Goal: Task Accomplishment & Management: Use online tool/utility

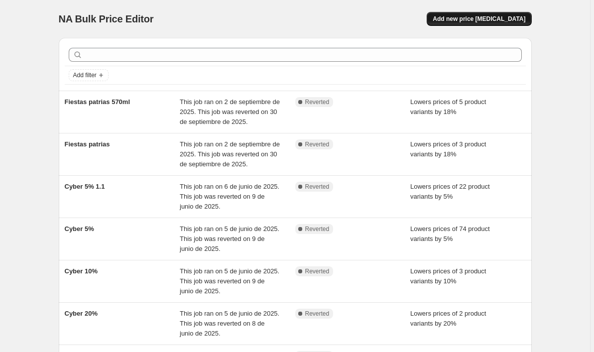
click at [464, 22] on span "Add new price [MEDICAL_DATA]" at bounding box center [479, 19] width 93 height 8
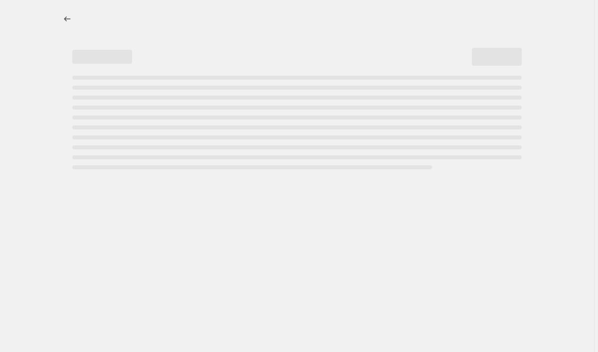
select select "percentage"
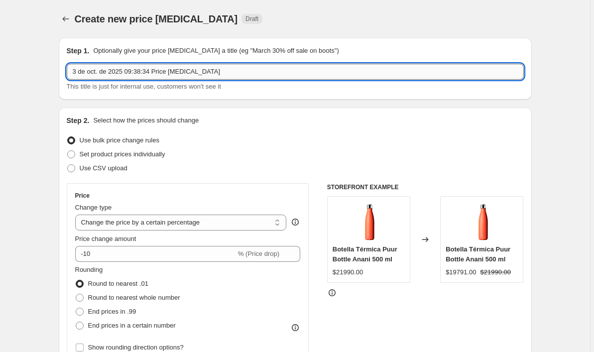
click at [272, 74] on input "3 de oct. de 2025 09:38:34 Price [MEDICAL_DATA]" at bounding box center [295, 72] width 457 height 16
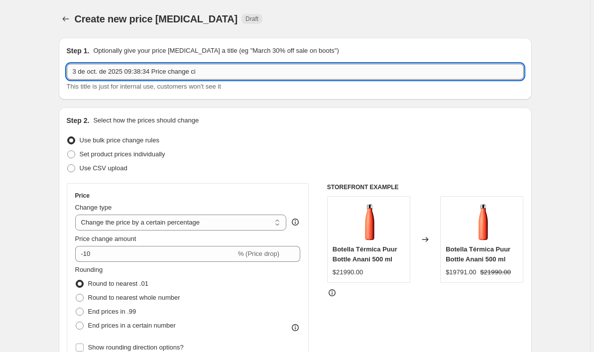
click at [272, 74] on input "3 de oct. de 2025 09:38:34 Price change ci" at bounding box center [295, 72] width 457 height 16
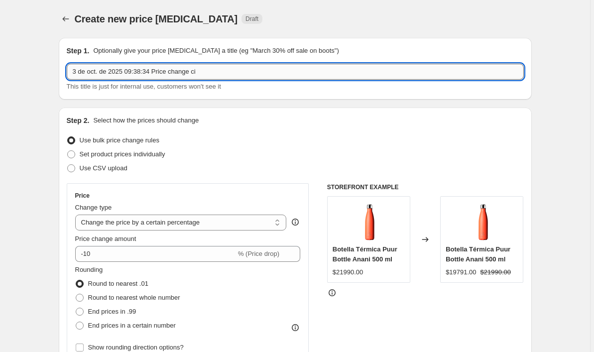
click at [272, 74] on input "3 de oct. de 2025 09:38:34 Price change ci" at bounding box center [295, 72] width 457 height 16
type input "PUUR DAYS OCTUBRE 2025"
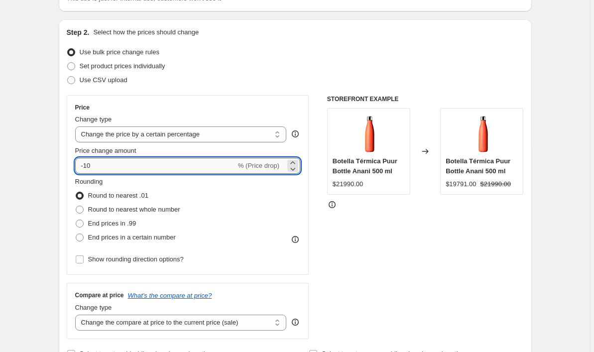
click at [114, 168] on input "-10" at bounding box center [155, 166] width 161 height 16
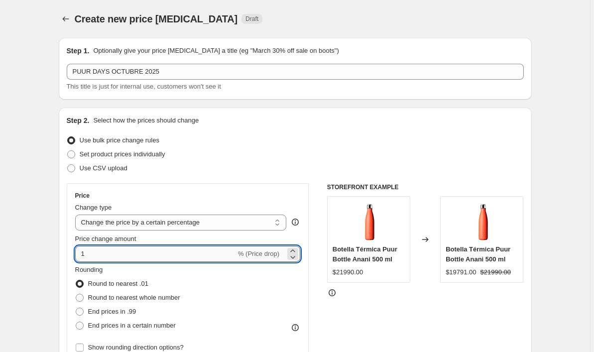
type input "2"
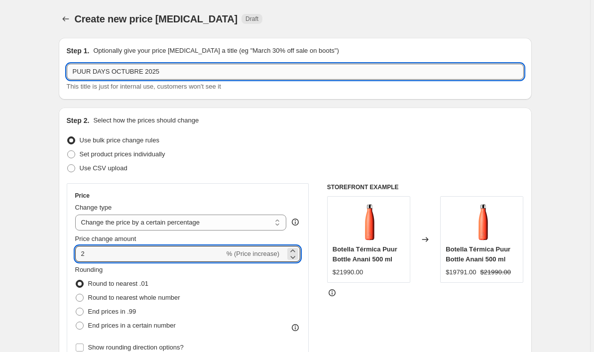
click at [256, 77] on input "PUUR DAYS OCTUBRE 2025" at bounding box center [295, 72] width 457 height 16
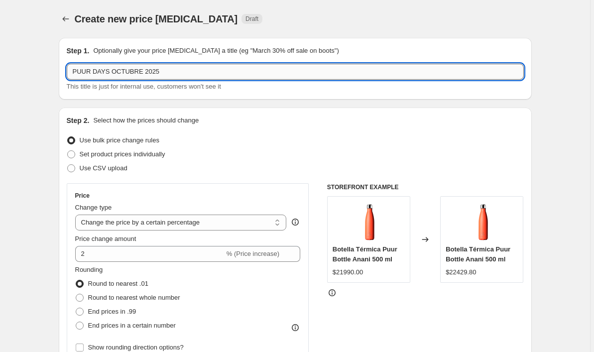
click at [112, 72] on input "PUUR DAYS OCTUBRE 2025" at bounding box center [295, 72] width 457 height 16
click at [185, 75] on input "PUUR DAYS 5% - OCTUBRE 2025" at bounding box center [295, 72] width 457 height 16
type input "PUUR DAYS 5% - OCTUBRE 2025"
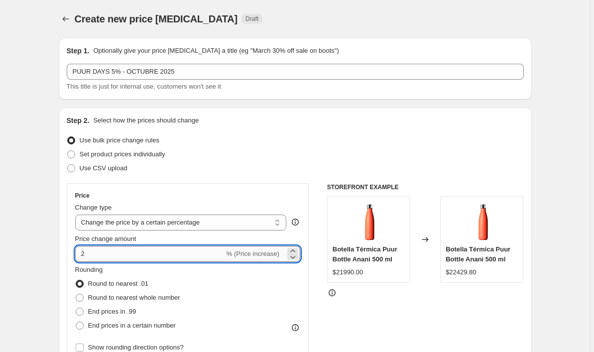
click at [99, 250] on input "2" at bounding box center [149, 254] width 149 height 16
type input "5"
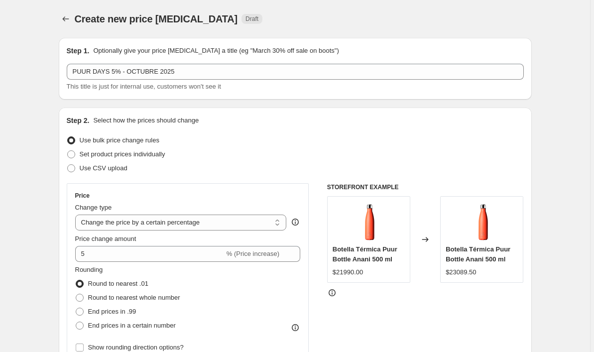
click at [60, 222] on div "Step 2. Select how the prices should change Use bulk price change rules Set pro…" at bounding box center [295, 283] width 473 height 350
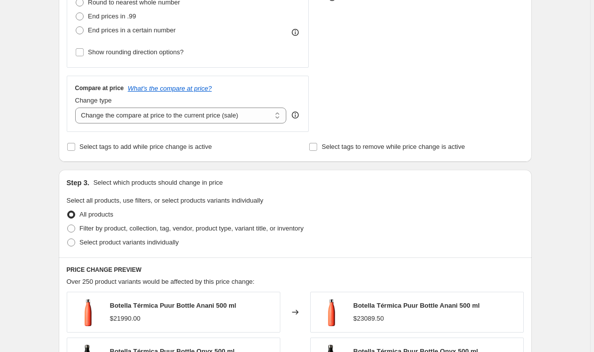
scroll to position [296, 0]
click at [73, 239] on span at bounding box center [71, 242] width 8 height 8
click at [68, 239] on input "Select product variants individually" at bounding box center [67, 238] width 0 height 0
radio input "true"
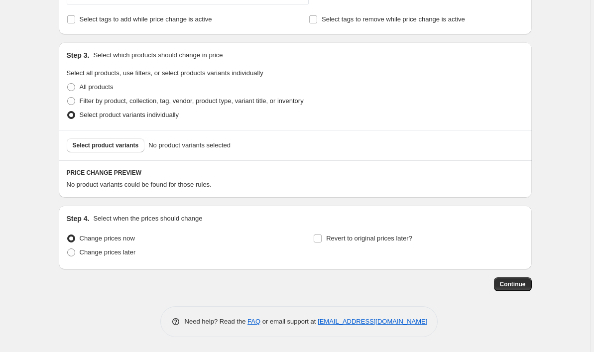
scroll to position [423, 0]
click at [115, 146] on span "Select product variants" at bounding box center [106, 145] width 66 height 8
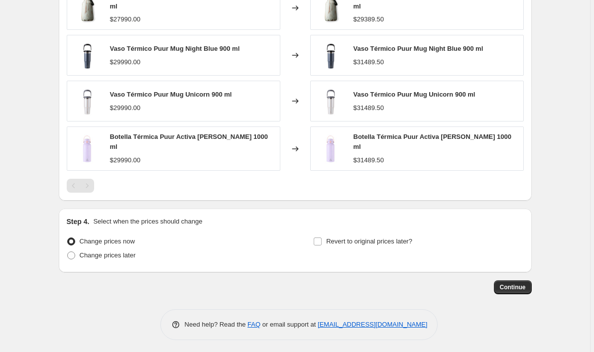
scroll to position [631, 0]
click at [127, 254] on span "Change prices later" at bounding box center [108, 255] width 56 height 7
click at [68, 252] on input "Change prices later" at bounding box center [67, 252] width 0 height 0
radio input "true"
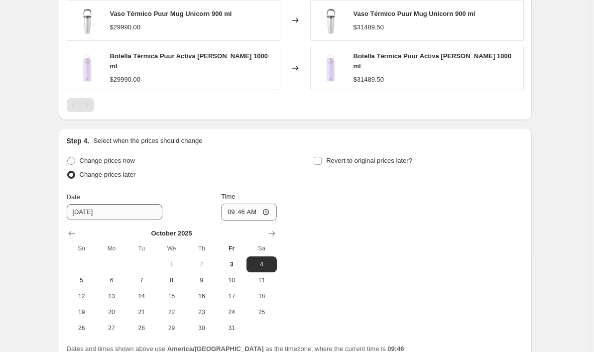
scroll to position [733, 0]
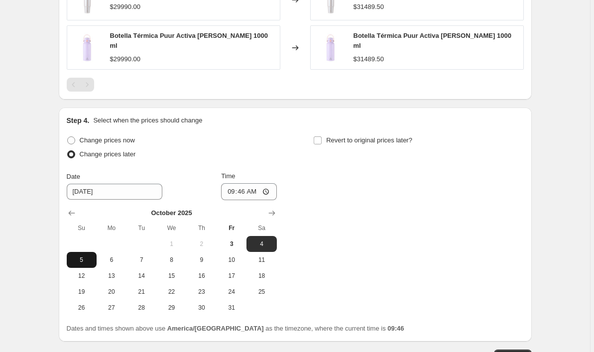
click at [84, 260] on span "5" at bounding box center [82, 260] width 22 height 8
type input "[DATE]"
click at [258, 188] on input "09:46" at bounding box center [249, 191] width 56 height 17
type input "20:00"
click at [321, 136] on input "Revert to original prices later?" at bounding box center [318, 140] width 8 height 8
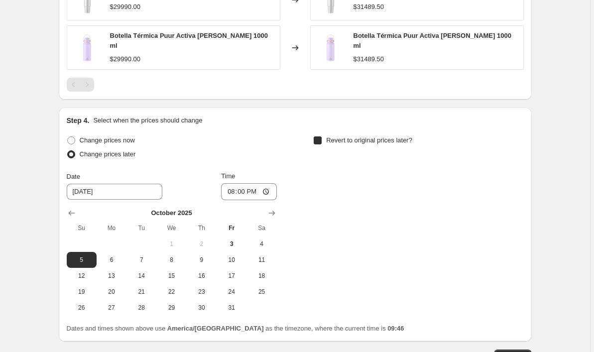
checkbox input "true"
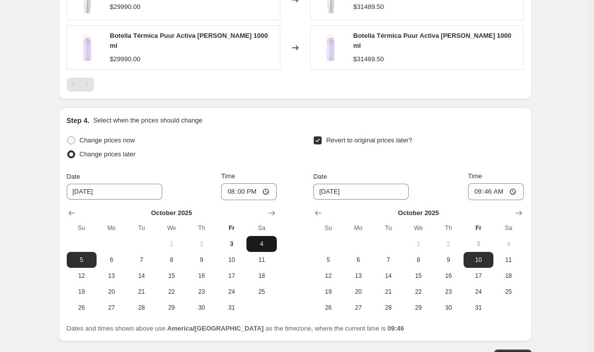
click at [263, 240] on span "4" at bounding box center [262, 244] width 22 height 8
type input "[DATE]"
click at [423, 256] on span "8" at bounding box center [418, 260] width 22 height 8
type input "[DATE]"
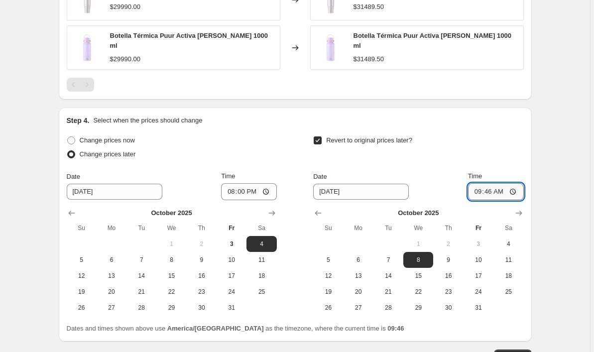
click at [502, 191] on input "09:46" at bounding box center [496, 191] width 56 height 17
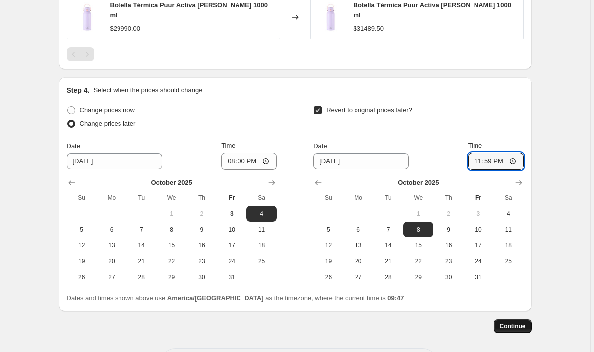
type input "23:59"
click at [509, 320] on button "Continue" at bounding box center [513, 326] width 38 height 14
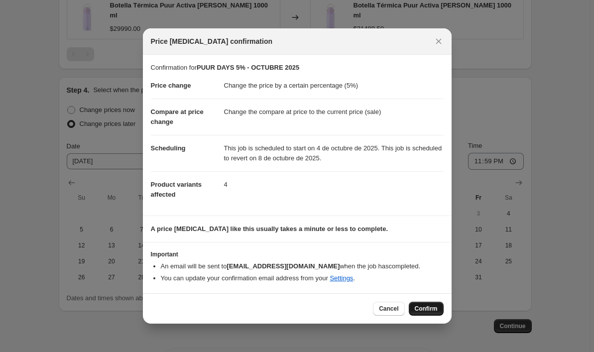
click at [415, 307] on span "Confirm" at bounding box center [426, 309] width 23 height 8
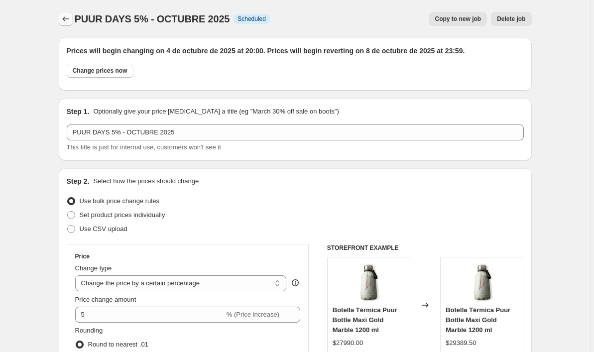
click at [65, 20] on icon "Price change jobs" at bounding box center [66, 19] width 10 height 10
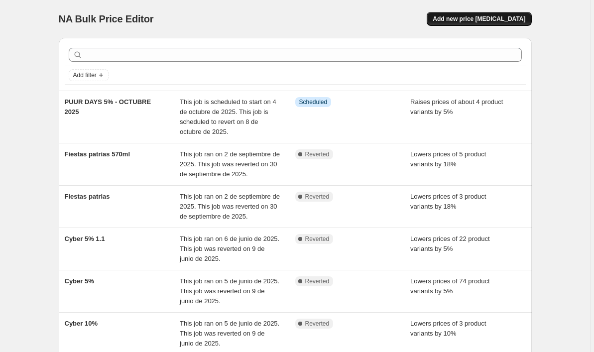
click at [503, 18] on span "Add new price [MEDICAL_DATA]" at bounding box center [479, 19] width 93 height 8
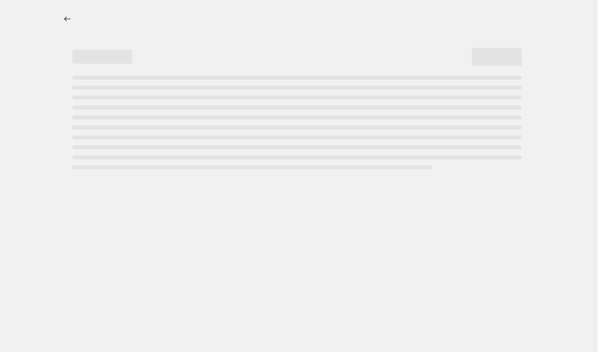
select select "percentage"
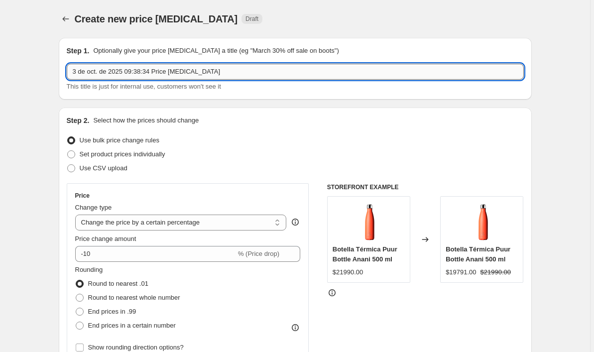
click at [210, 73] on input "3 de oct. de 2025 09:38:34 Price [MEDICAL_DATA]" at bounding box center [295, 72] width 457 height 16
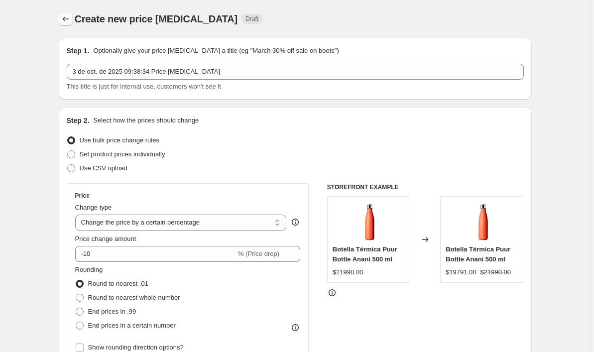
click at [67, 18] on icon "Price change jobs" at bounding box center [66, 19] width 10 height 10
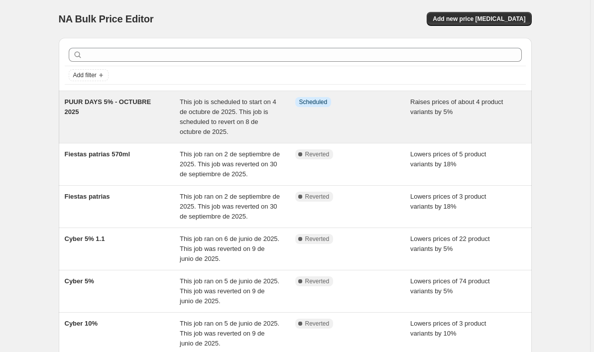
click at [156, 116] on div "PUUR DAYS 5% - OCTUBRE 2025" at bounding box center [123, 117] width 116 height 40
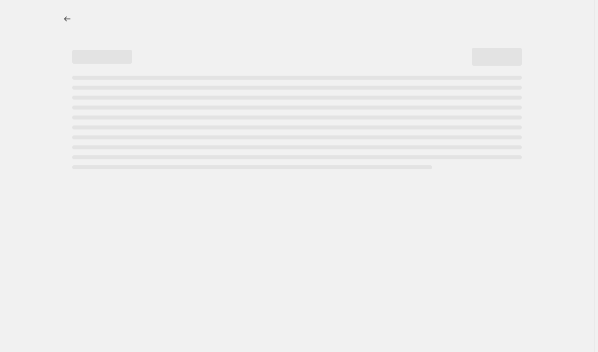
select select "percentage"
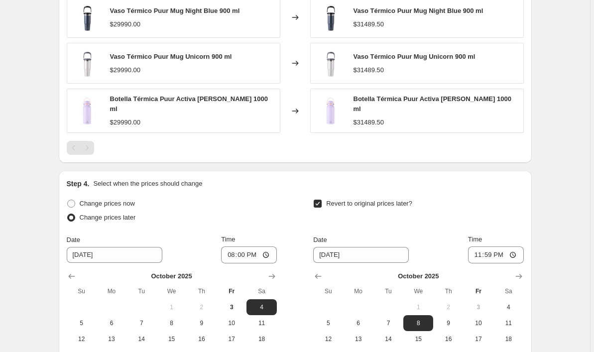
scroll to position [469, 0]
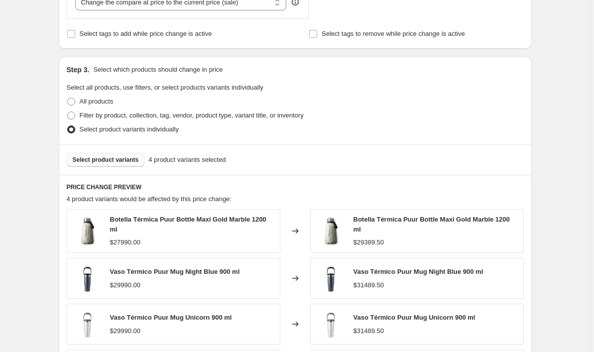
click at [110, 158] on span "Select product variants" at bounding box center [106, 160] width 66 height 8
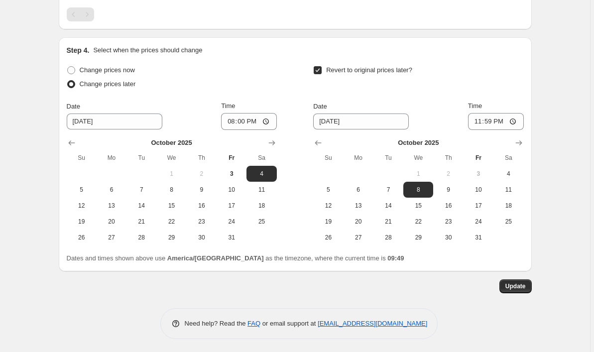
scroll to position [863, 0]
click at [522, 283] on span "Update" at bounding box center [515, 287] width 20 height 8
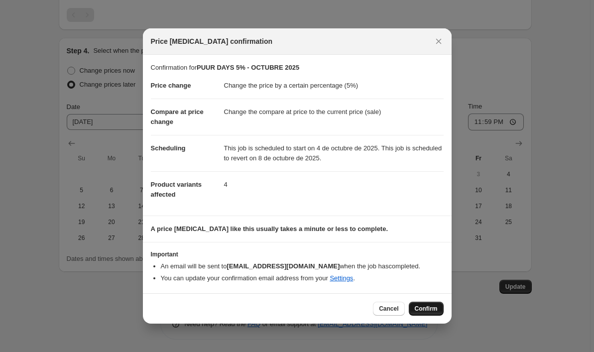
click at [425, 306] on span "Confirm" at bounding box center [426, 309] width 23 height 8
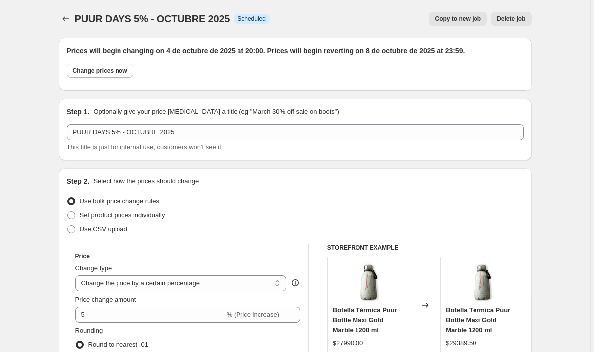
scroll to position [0, 0]
click at [66, 18] on icon "Price change jobs" at bounding box center [66, 19] width 10 height 10
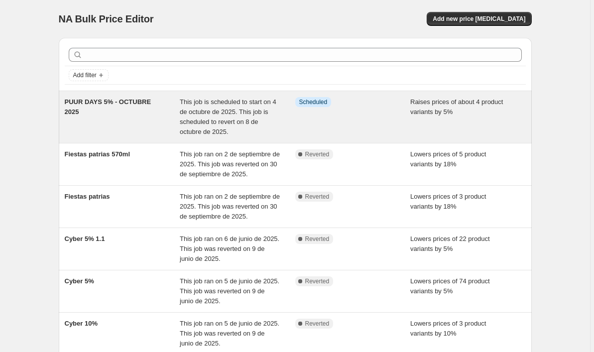
click at [273, 129] on div "This job is scheduled to start on 4 de octubre de 2025. This job is scheduled t…" at bounding box center [238, 117] width 116 height 40
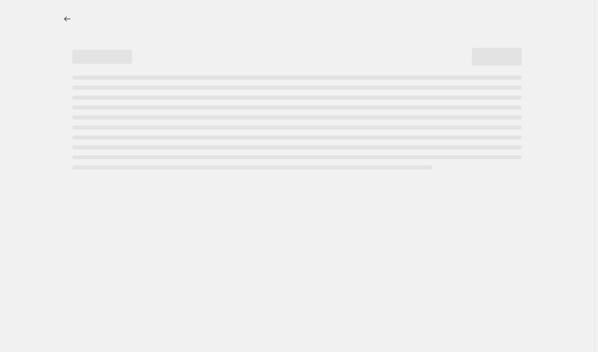
select select "percentage"
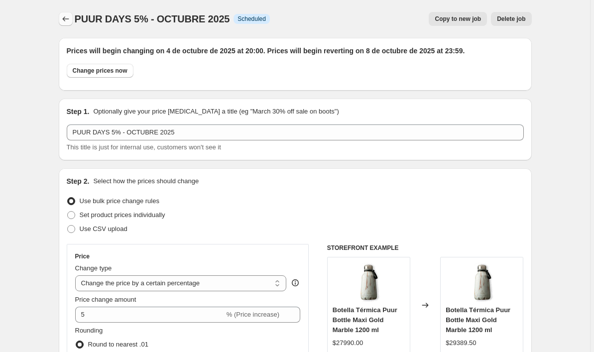
click at [68, 18] on icon "Price change jobs" at bounding box center [66, 19] width 10 height 10
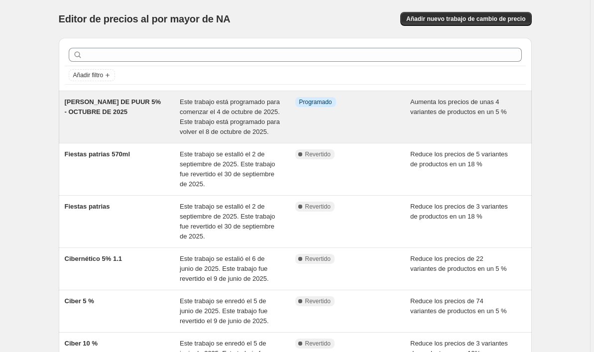
click at [139, 137] on div "[PERSON_NAME] DE PUUR 5% - OCTUBRE DE 2025" at bounding box center [123, 117] width 116 height 40
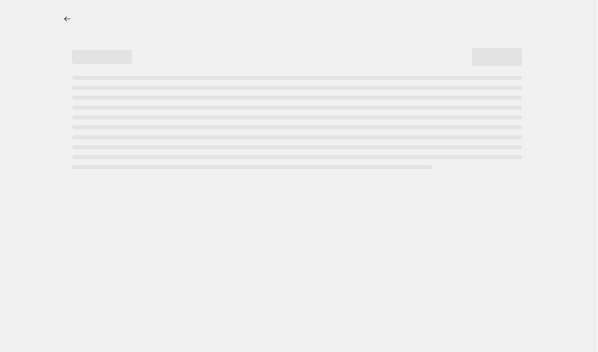
select select "percentage"
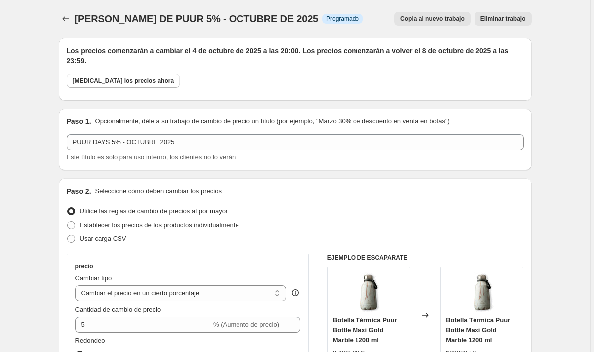
click at [502, 22] on span "Eliminar trabajo" at bounding box center [503, 19] width 45 height 8
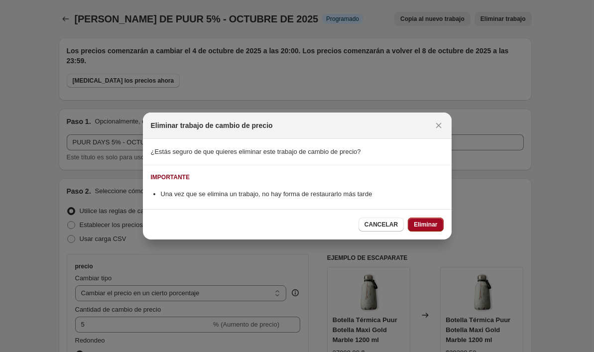
click at [435, 223] on span "Eliminar" at bounding box center [425, 225] width 23 height 8
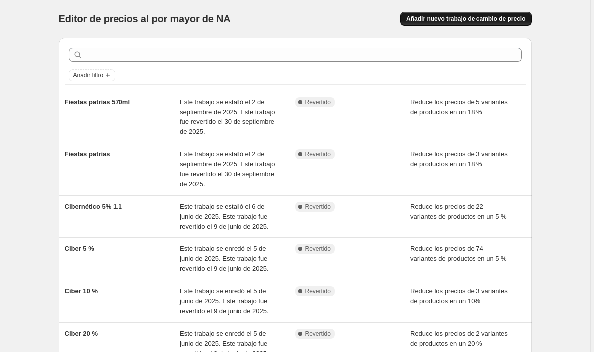
click at [469, 19] on span "Añadir nuevo trabajo de cambio de precio" at bounding box center [465, 19] width 119 height 8
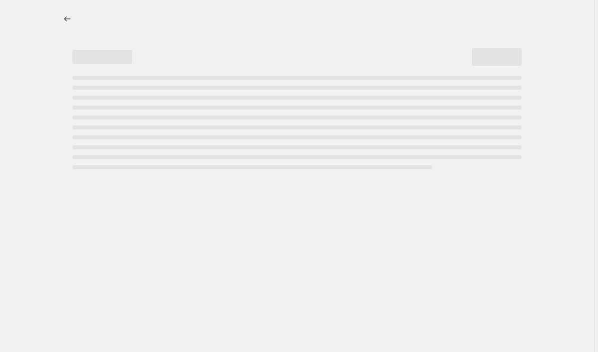
select select "percentage"
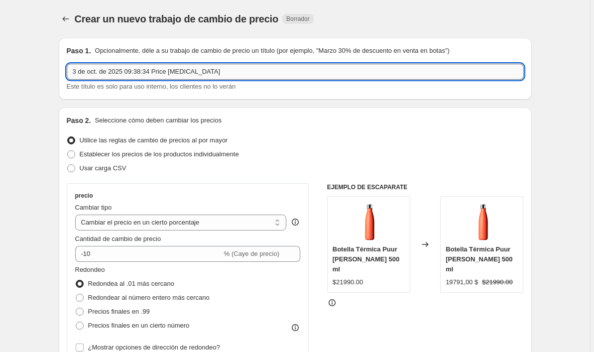
click at [179, 72] on input "3 de oct. de 2025 09:38:34 Price [MEDICAL_DATA]" at bounding box center [295, 72] width 457 height 16
paste input "PUUR DAYS 5% - OCTUBRE 2025"
type input "PUUR DAYS 5% - OCTUBRE 2025"
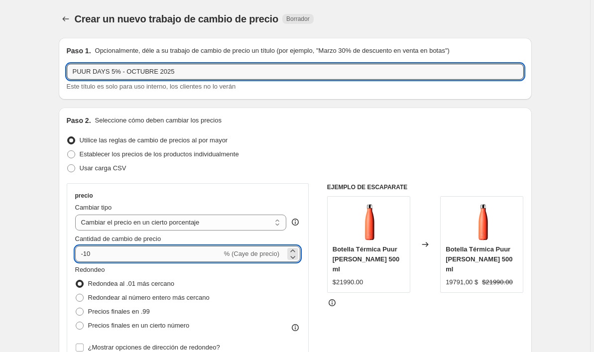
click at [98, 253] on input "-10" at bounding box center [148, 254] width 147 height 16
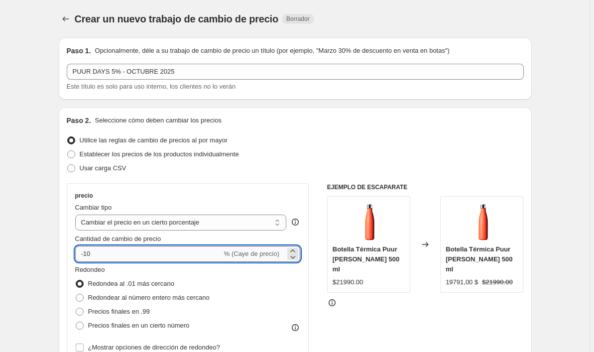
click at [98, 253] on input "-10" at bounding box center [148, 254] width 147 height 16
type input "4"
type input "5"
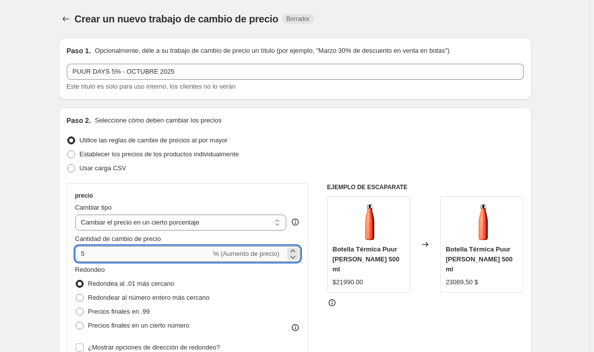
click at [104, 258] on input "5" at bounding box center [143, 254] width 136 height 16
type input "-5"
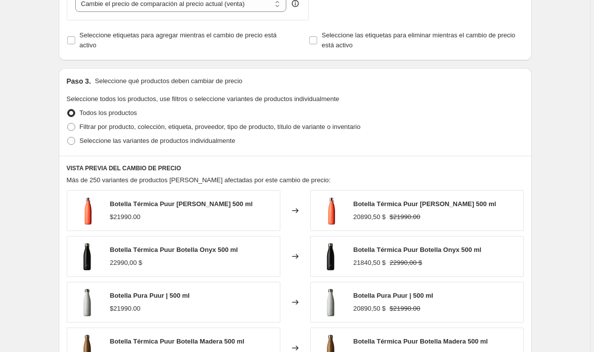
scroll to position [431, 0]
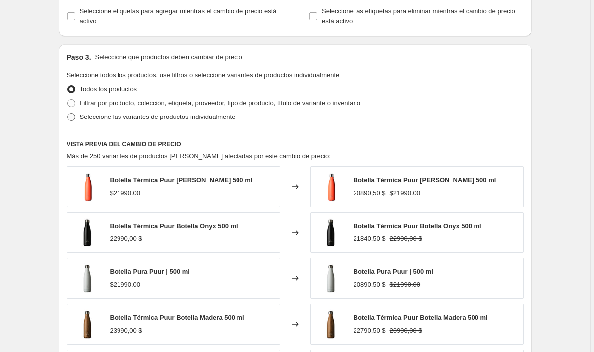
click at [77, 123] on label "Seleccione las variantes de productos individualmente" at bounding box center [151, 117] width 169 height 14
click at [68, 114] on input "Seleccione las variantes de productos individualmente" at bounding box center [67, 113] width 0 height 0
radio input "true"
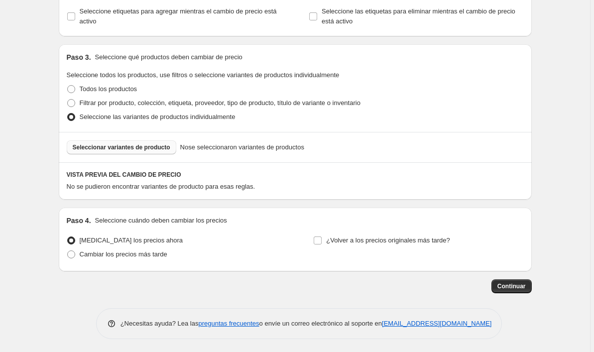
click at [132, 146] on span "Seleccionar variantes de producto" at bounding box center [122, 147] width 98 height 8
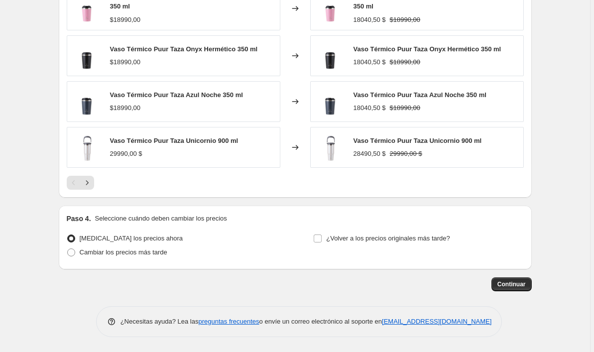
scroll to position [690, 0]
click at [125, 253] on span "Cambiar los precios más tarde" at bounding box center [124, 252] width 88 height 7
click at [68, 249] on input "Cambiar los precios más tarde" at bounding box center [67, 249] width 0 height 0
radio input "true"
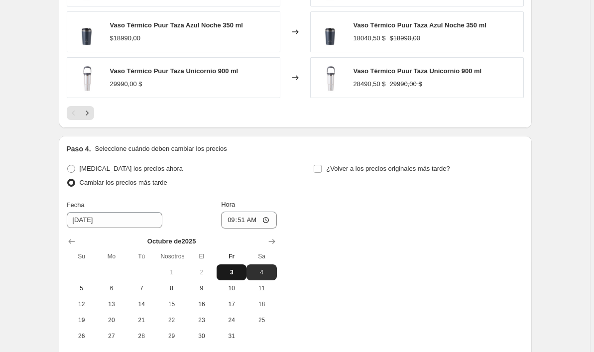
scroll to position [772, 0]
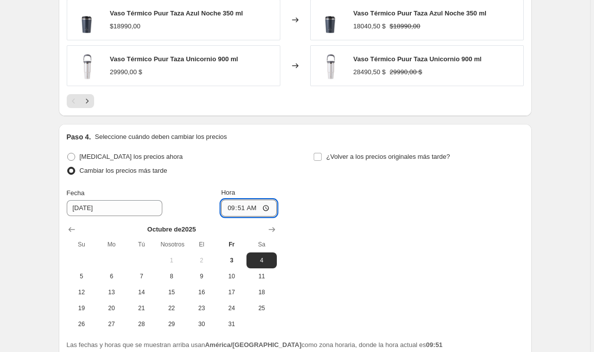
click at [262, 209] on input "09:51" at bounding box center [249, 208] width 56 height 17
click at [257, 209] on input "09:51" at bounding box center [249, 208] width 56 height 17
click at [267, 211] on input "20:51" at bounding box center [249, 208] width 56 height 17
type input "20:00"
click at [321, 157] on input "¿Volver a los precios originales más tarde?" at bounding box center [318, 157] width 8 height 8
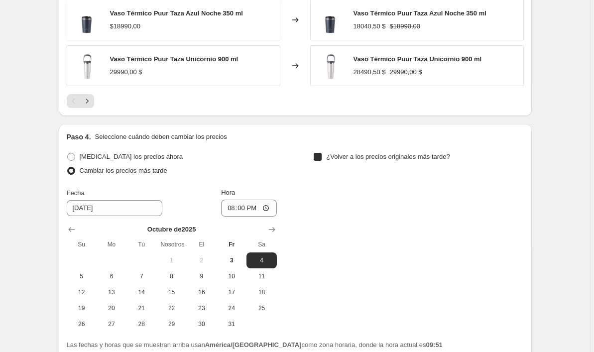
checkbox input "true"
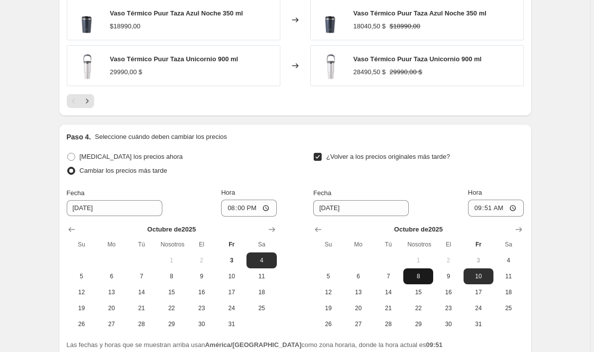
click at [418, 272] on button "8" at bounding box center [418, 276] width 30 height 16
type input "[DATE]"
click at [500, 209] on input "09:51" at bounding box center [496, 208] width 56 height 17
click at [515, 211] on input "23:51" at bounding box center [496, 208] width 56 height 17
type input "23:59"
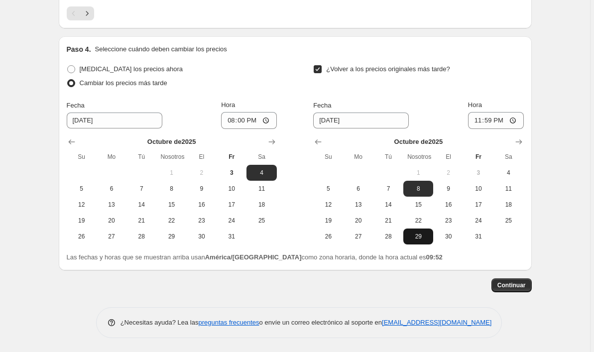
scroll to position [858, 0]
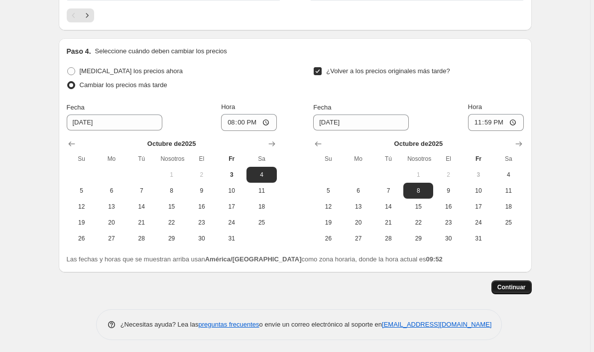
click at [502, 288] on span "Continuar" at bounding box center [512, 287] width 28 height 8
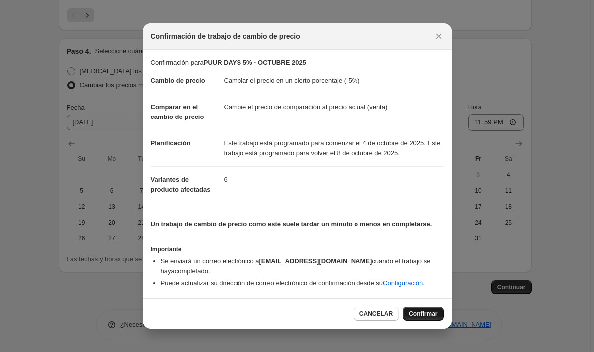
click at [422, 318] on span "Confirmar" at bounding box center [423, 314] width 28 height 8
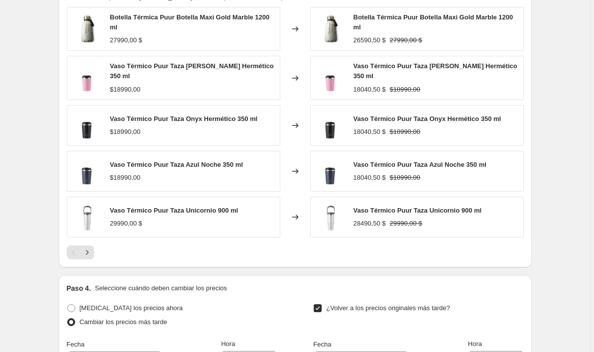
scroll to position [690, 0]
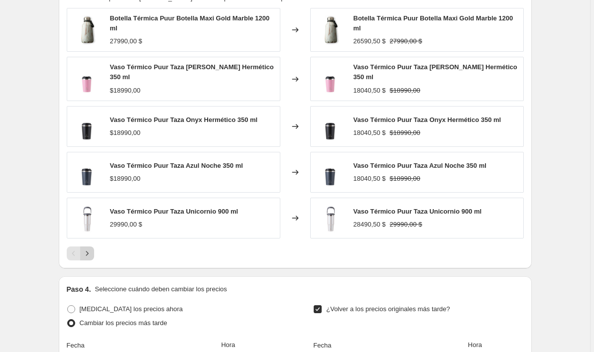
click at [91, 254] on icon "Siguiente" at bounding box center [87, 254] width 10 height 10
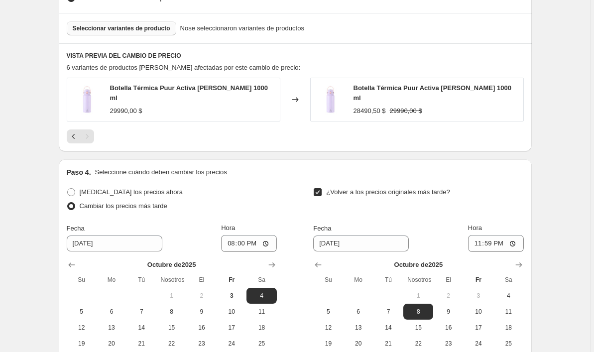
scroll to position [596, 0]
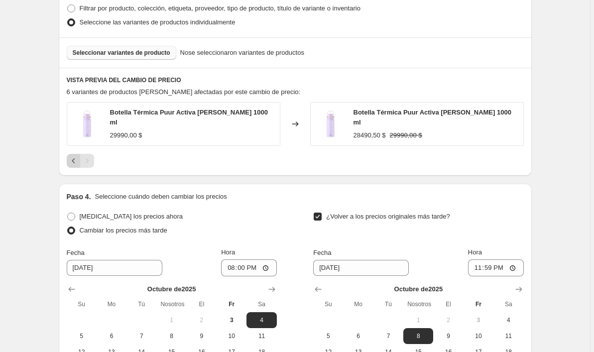
click at [70, 157] on button "anterior" at bounding box center [74, 161] width 14 height 14
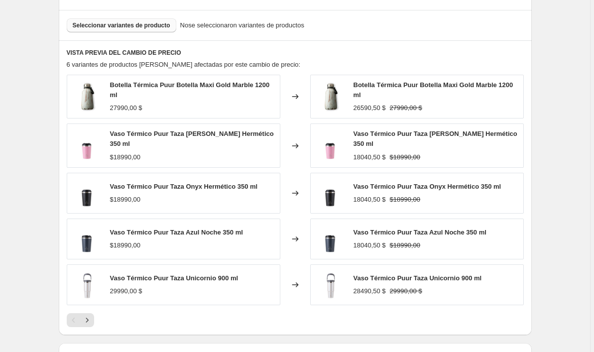
scroll to position [628, 0]
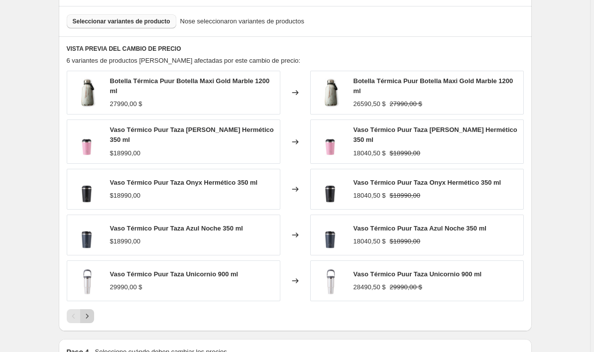
click at [89, 319] on icon "Siguiente" at bounding box center [87, 316] width 10 height 10
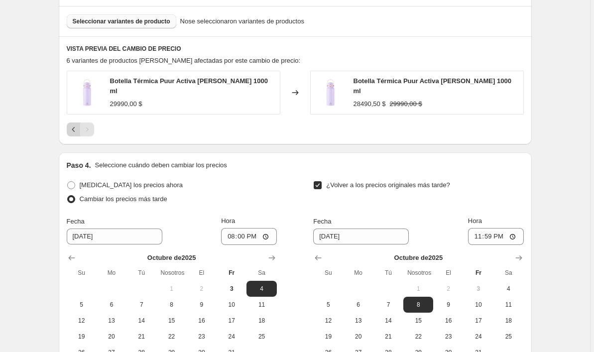
click at [71, 127] on icon "anterior" at bounding box center [74, 130] width 10 height 10
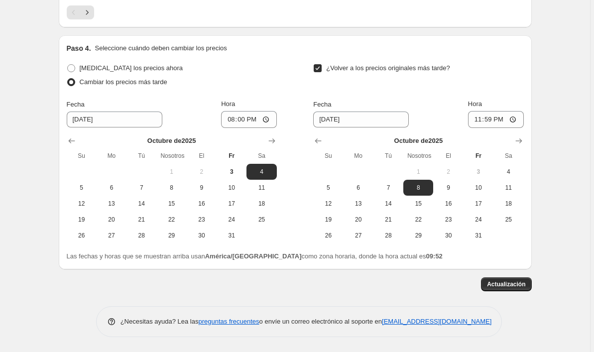
scroll to position [932, 0]
click at [519, 287] on span "Actualización" at bounding box center [506, 284] width 38 height 8
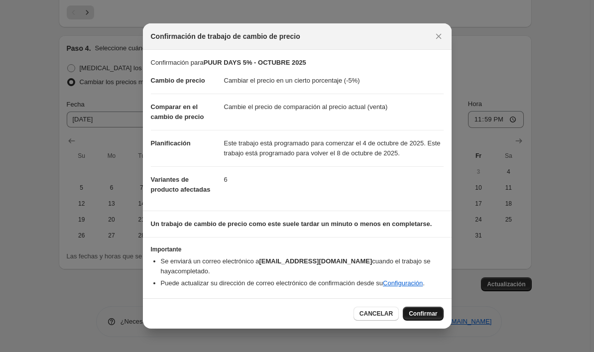
click at [419, 318] on span "Confirmar" at bounding box center [423, 314] width 28 height 8
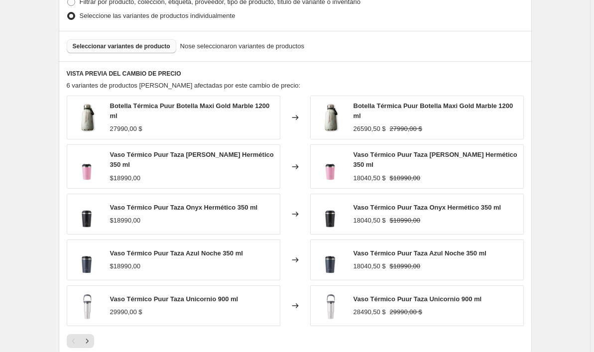
scroll to position [625, 0]
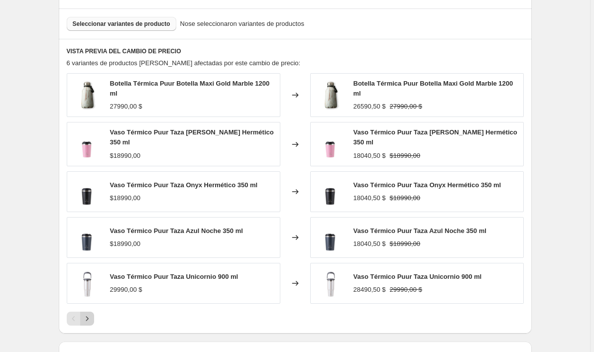
click at [91, 318] on icon "Siguiente" at bounding box center [87, 319] width 10 height 10
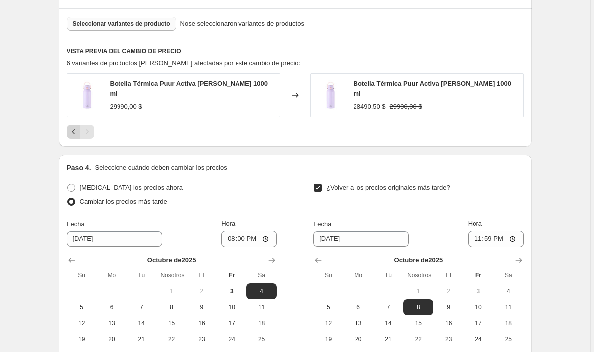
click at [74, 129] on icon "anterior" at bounding box center [74, 132] width 10 height 10
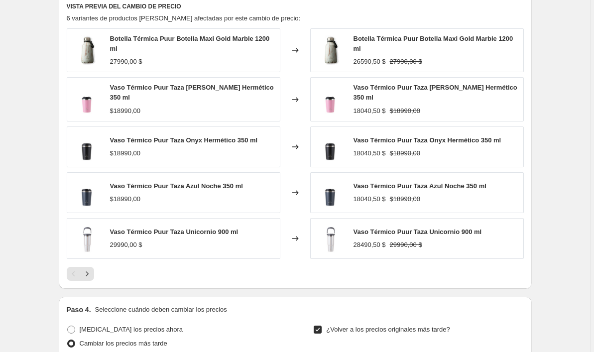
scroll to position [676, 0]
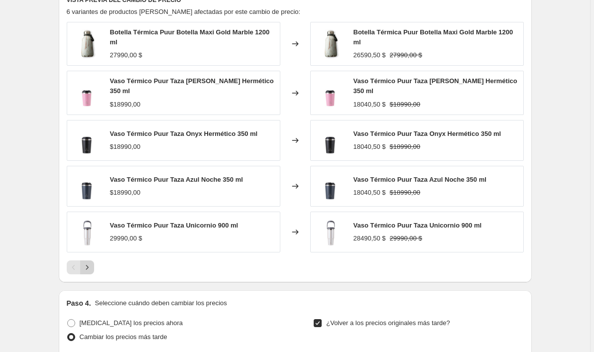
click at [89, 271] on icon "Siguiente" at bounding box center [87, 267] width 10 height 10
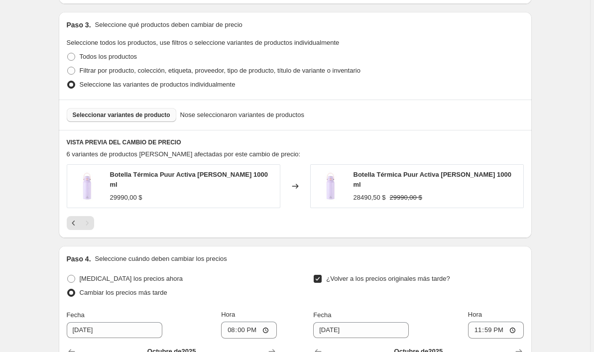
scroll to position [527, 0]
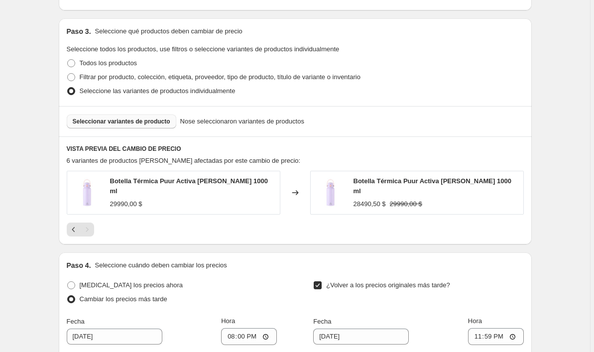
click at [123, 123] on span "Seleccionar variantes de producto" at bounding box center [122, 122] width 98 height 8
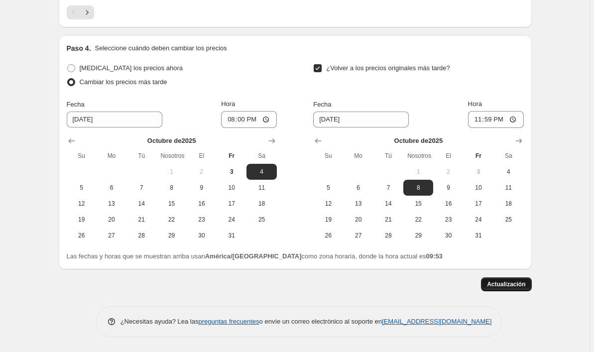
scroll to position [932, 0]
click at [494, 280] on button "Actualización" at bounding box center [506, 284] width 50 height 14
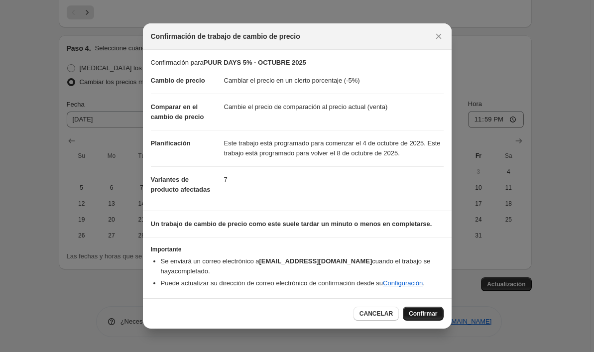
click at [417, 314] on button "Confirmar" at bounding box center [423, 314] width 40 height 14
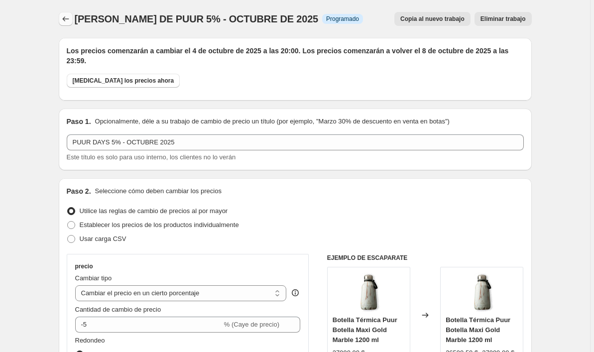
click at [63, 19] on icon "Trabajos de cambio de precio" at bounding box center [66, 19] width 10 height 10
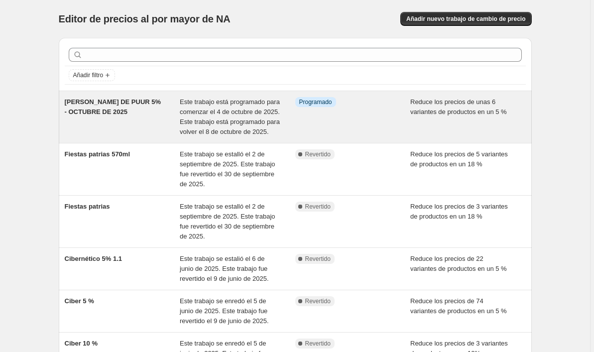
click at [349, 125] on div "información Programado" at bounding box center [353, 117] width 116 height 40
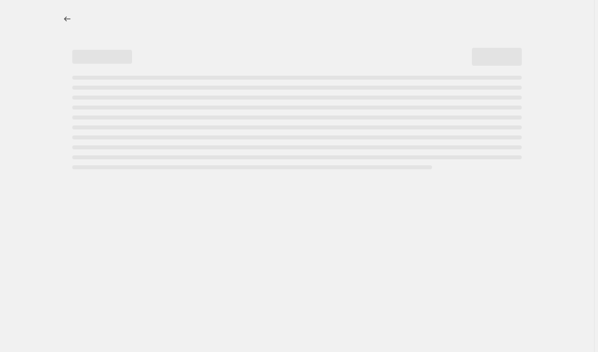
select select "percentage"
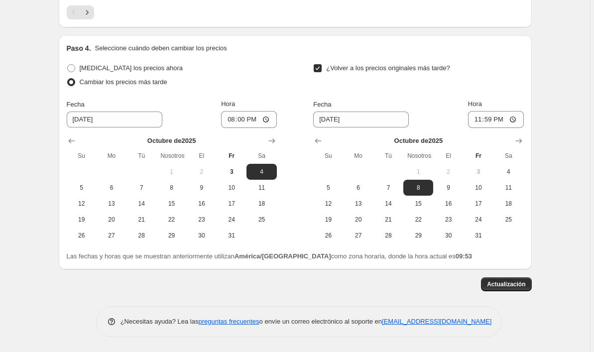
scroll to position [932, 0]
click at [527, 277] on button "Actualización" at bounding box center [506, 284] width 50 height 14
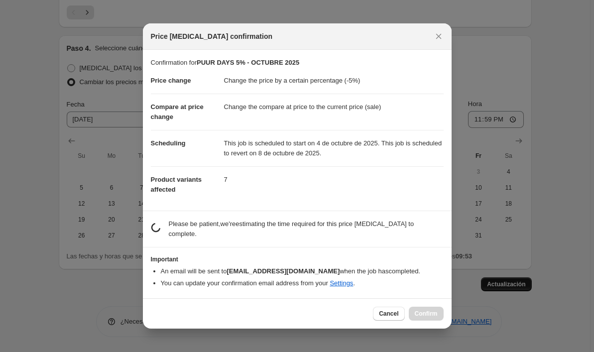
scroll to position [0, 0]
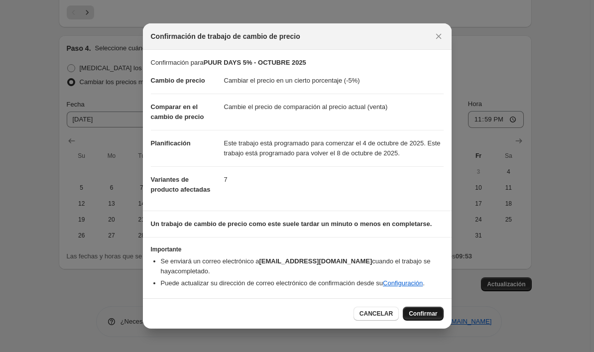
click at [421, 316] on span "Confirmar" at bounding box center [423, 314] width 28 height 8
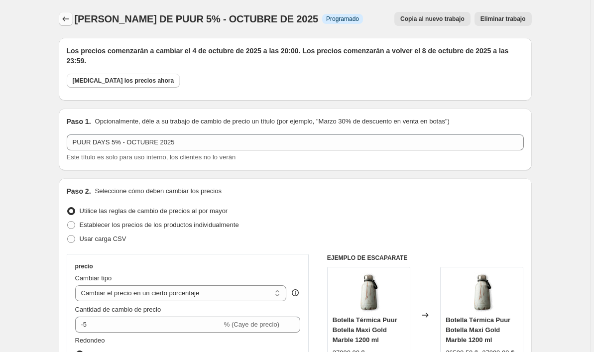
click at [67, 19] on icon "Trabajos de cambio de precio" at bounding box center [66, 19] width 10 height 10
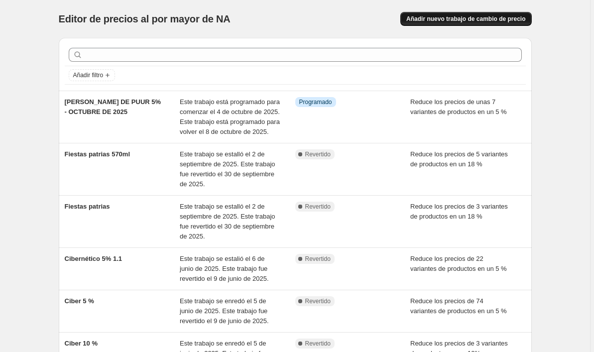
click at [480, 18] on span "Añadir nuevo trabajo de cambio de precio" at bounding box center [465, 19] width 119 height 8
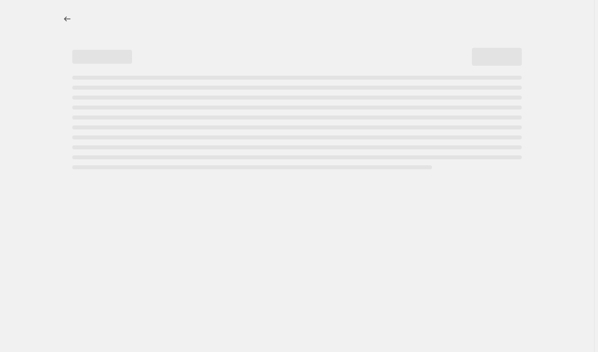
select select "percentage"
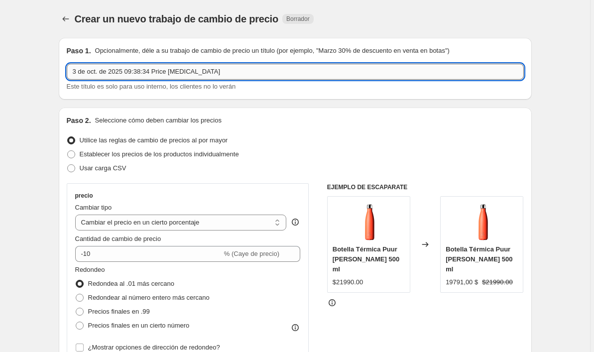
click at [176, 73] on input "3 de oct. de 2025 09:38:34 Price [MEDICAL_DATA]" at bounding box center [295, 72] width 457 height 16
paste input "PUUR DAYS 5% - OCTUBRE 2025"
click at [118, 74] on input "PUUR DAYS 5% - OCTUBRE 2025" at bounding box center [295, 72] width 457 height 16
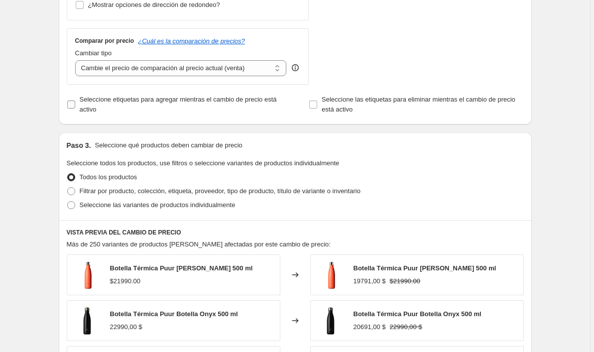
scroll to position [352, 0]
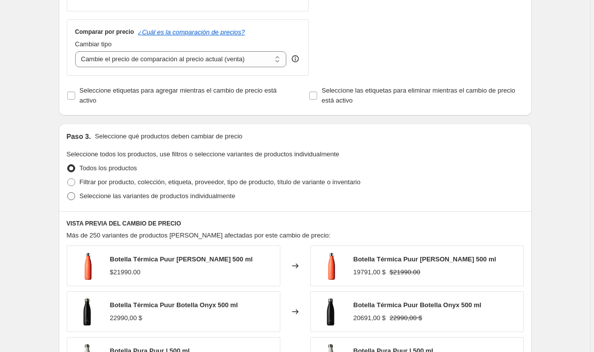
type input "PUUR DAYS 10% - OCTUBRE 2025"
click at [88, 194] on span "Seleccione las variantes de productos individualmente" at bounding box center [158, 195] width 156 height 7
click at [68, 193] on input "Seleccione las variantes de productos individualmente" at bounding box center [67, 192] width 0 height 0
radio input "true"
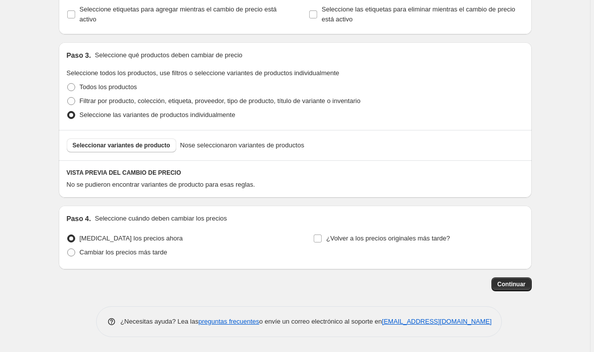
scroll to position [433, 0]
click at [122, 146] on span "Seleccionar variantes de producto" at bounding box center [122, 145] width 98 height 8
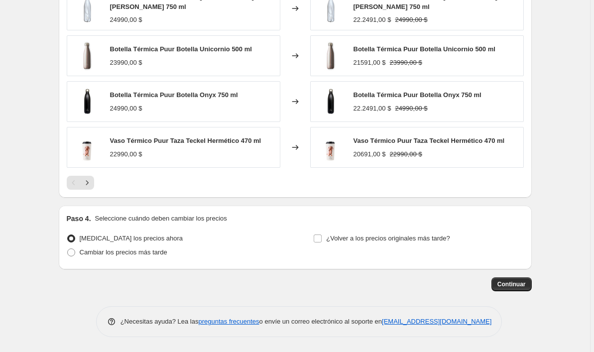
scroll to position [687, 0]
click at [161, 254] on span "Cambiar los precios más tarde" at bounding box center [124, 252] width 88 height 7
click at [68, 249] on input "Cambiar los precios más tarde" at bounding box center [67, 249] width 0 height 0
radio input "true"
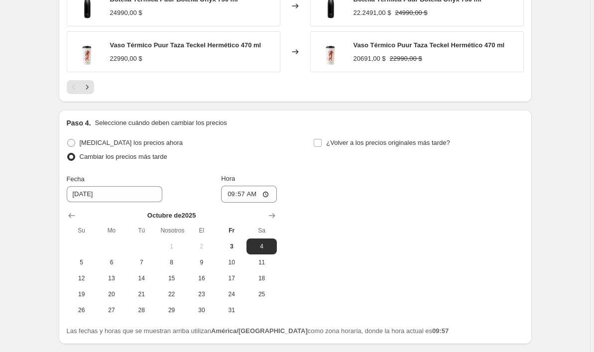
scroll to position [803, 0]
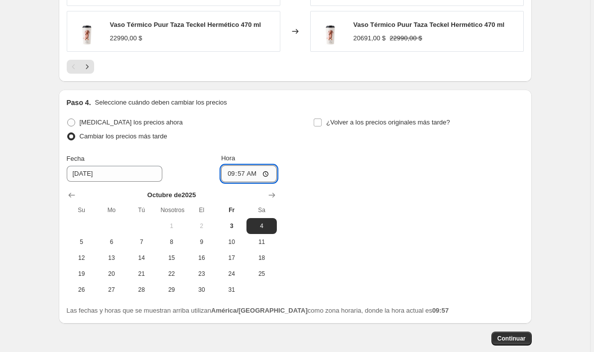
click at [259, 176] on input "09:57" at bounding box center [249, 173] width 56 height 17
click at [271, 176] on input "20:57" at bounding box center [249, 173] width 56 height 17
type input "20:00"
click at [320, 122] on input "¿Volver a los precios originales más tarde?" at bounding box center [318, 123] width 8 height 8
checkbox input "true"
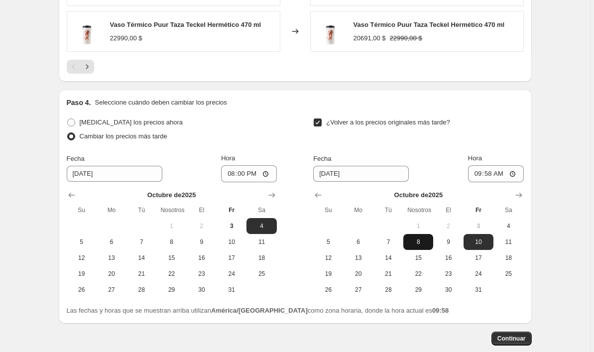
click at [420, 238] on button "8" at bounding box center [418, 242] width 30 height 16
type input "[DATE]"
click at [505, 176] on input "09:58" at bounding box center [496, 173] width 56 height 17
click at [516, 174] on input "23:58" at bounding box center [496, 173] width 56 height 17
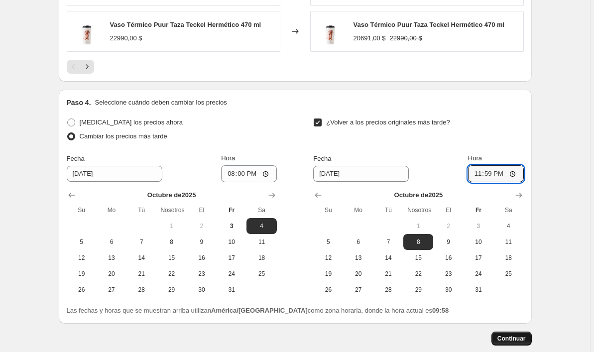
type input "23:59"
click at [517, 338] on span "Continuar" at bounding box center [512, 339] width 28 height 8
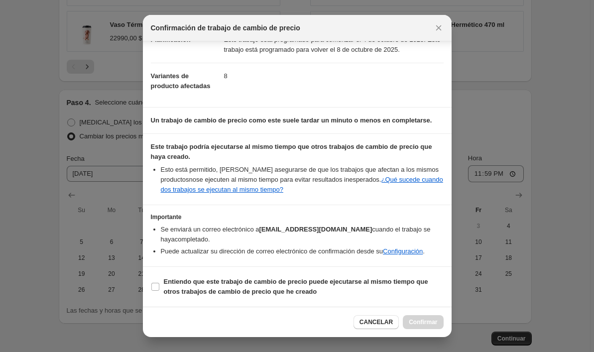
scroll to position [115, 0]
click at [154, 286] on input "Entiendo que este trabajo de cambio de precio puede ejecutarse al mismo tiempo …" at bounding box center [155, 287] width 8 height 8
checkbox input "true"
click at [415, 319] on span "Confirmar" at bounding box center [423, 322] width 28 height 8
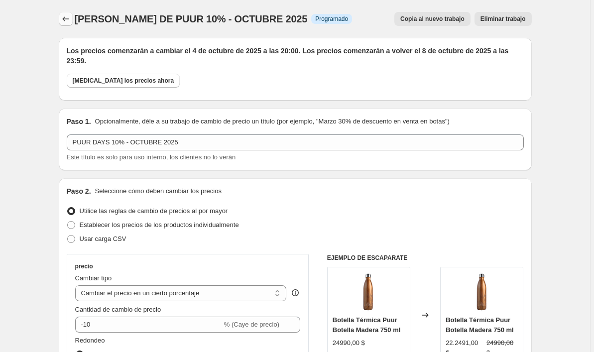
click at [65, 21] on icon "Trabajos de cambio de precio" at bounding box center [66, 19] width 10 height 10
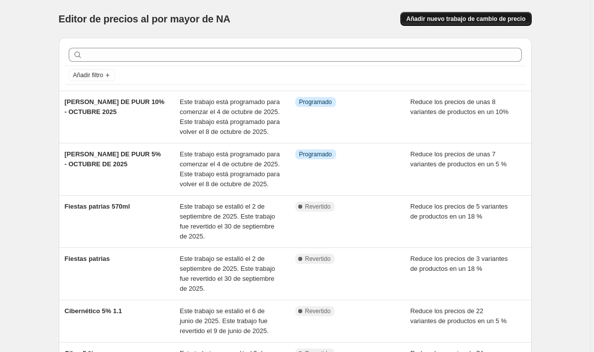
click at [441, 21] on span "Añadir nuevo trabajo de cambio de precio" at bounding box center [465, 19] width 119 height 8
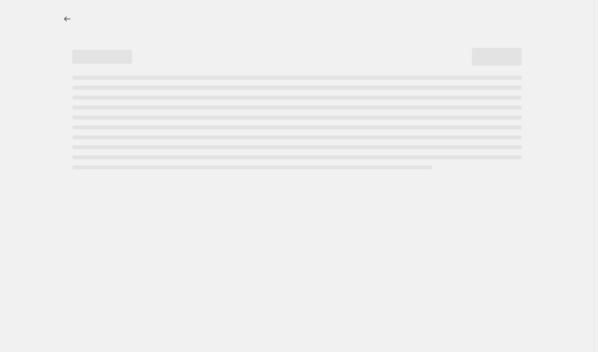
select select "percentage"
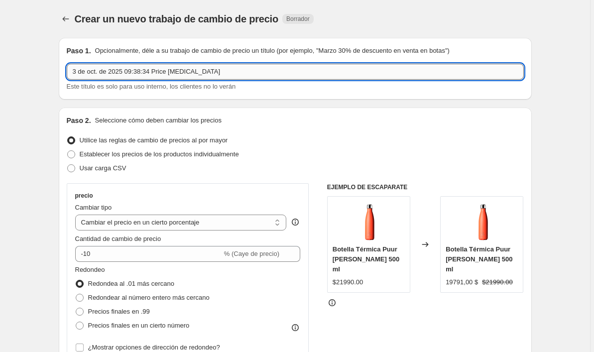
click at [222, 73] on input "3 de oct. de 2025 09:38:34 Price [MEDICAL_DATA]" at bounding box center [295, 72] width 457 height 16
paste input "PUUR DAYS 5% - OCTUBRE 2025"
click at [113, 74] on input "PUUR DAYS 5% - OCTUBRE 2025" at bounding box center [295, 72] width 457 height 16
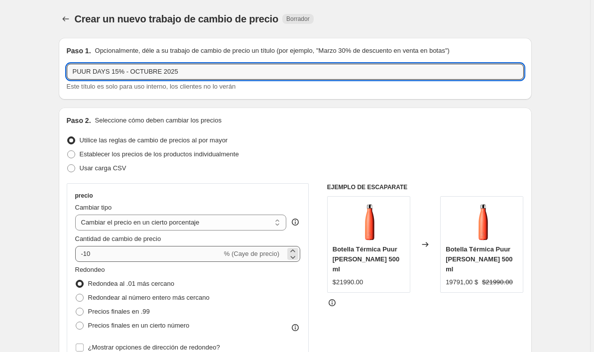
type input "PUUR DAYS 15% - OCTUBRE 2025"
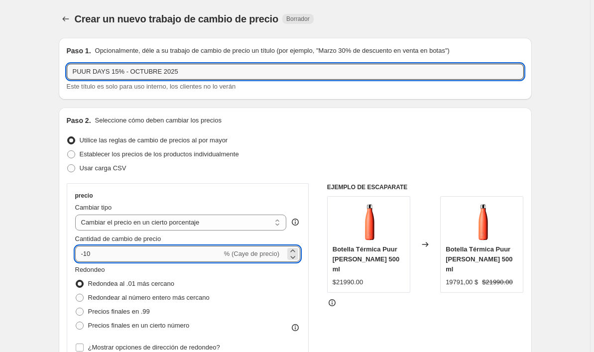
click at [97, 259] on input "-10" at bounding box center [148, 254] width 147 height 16
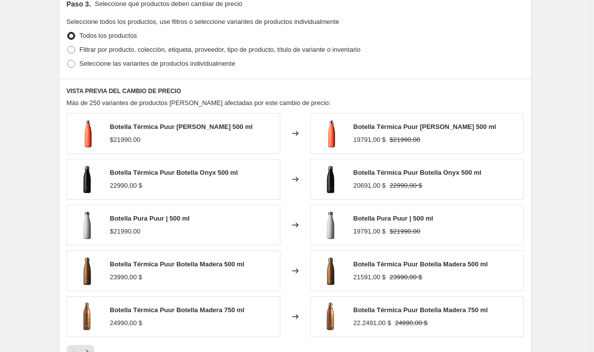
scroll to position [444, 0]
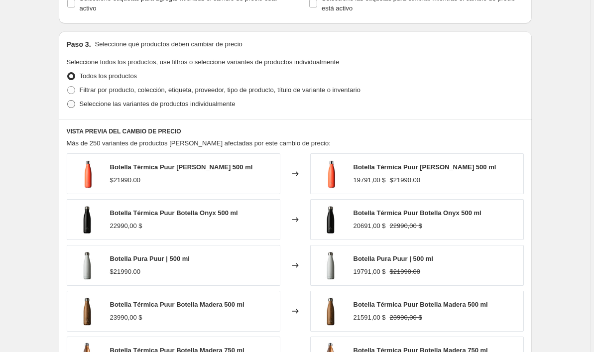
type input "-15"
click at [74, 101] on span at bounding box center [71, 104] width 8 height 8
click at [68, 101] on input "Seleccione las variantes de productos individualmente" at bounding box center [67, 100] width 0 height 0
radio input "true"
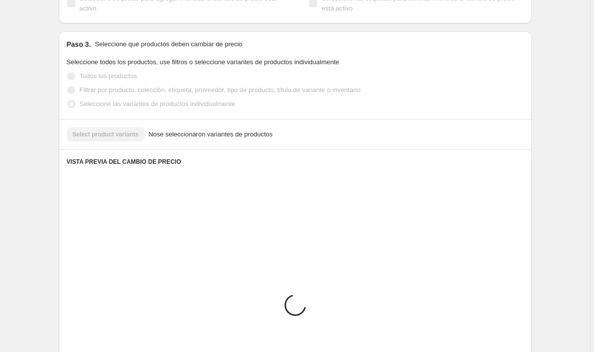
scroll to position [433, 0]
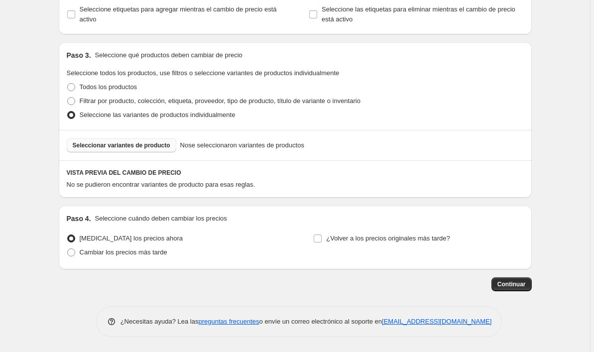
click at [109, 146] on span "Seleccionar variantes de producto" at bounding box center [122, 145] width 98 height 8
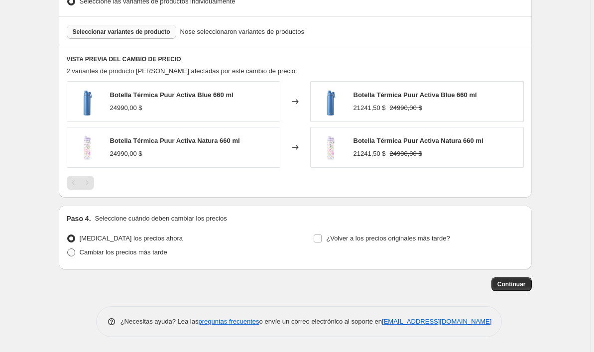
scroll to position [546, 0]
click at [155, 255] on span "Cambiar los precios más tarde" at bounding box center [124, 252] width 88 height 7
click at [68, 249] on input "Cambiar los precios más tarde" at bounding box center [67, 249] width 0 height 0
radio input "true"
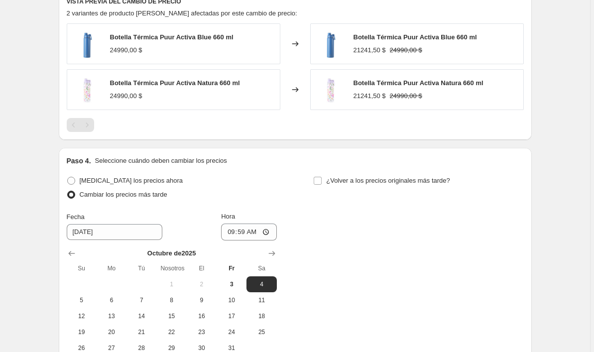
scroll to position [615, 0]
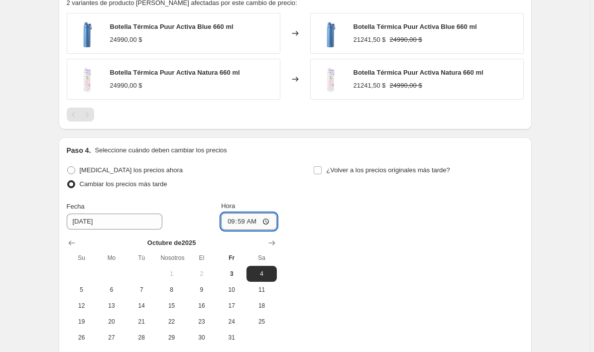
click at [256, 223] on input "09:59" at bounding box center [249, 221] width 56 height 17
click at [270, 224] on input "20:59" at bounding box center [249, 221] width 56 height 17
type input "20:00"
click at [322, 171] on input "¿Volver a los precios originales más tarde?" at bounding box center [318, 170] width 8 height 8
checkbox input "true"
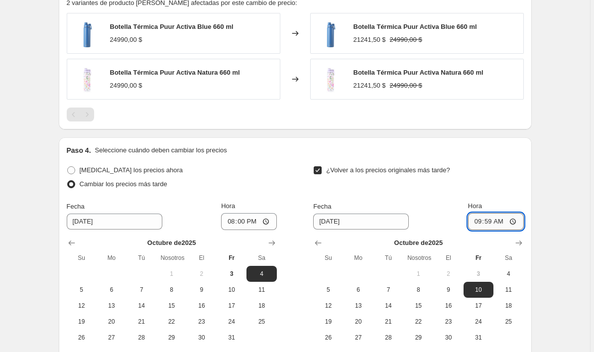
click at [502, 223] on input "09:59" at bounding box center [496, 221] width 56 height 17
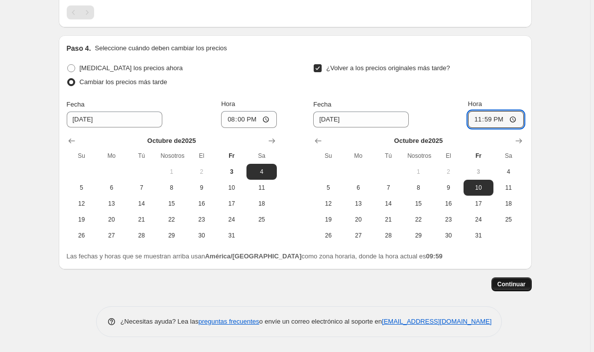
scroll to position [718, 0]
type input "23:59"
click at [421, 188] on span "8" at bounding box center [418, 188] width 22 height 8
type input "[DATE]"
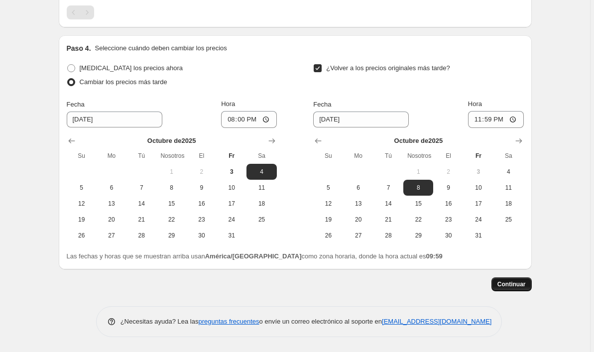
click at [510, 283] on span "Continuar" at bounding box center [512, 284] width 28 height 8
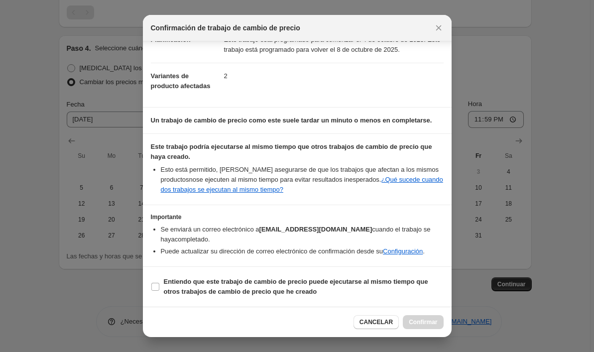
scroll to position [115, 0]
click at [154, 288] on input "Entiendo que este trabajo de cambio de precio puede ejecutarse al mismo tiempo …" at bounding box center [155, 287] width 8 height 8
checkbox input "true"
click at [413, 318] on button "Confirmar" at bounding box center [423, 322] width 40 height 14
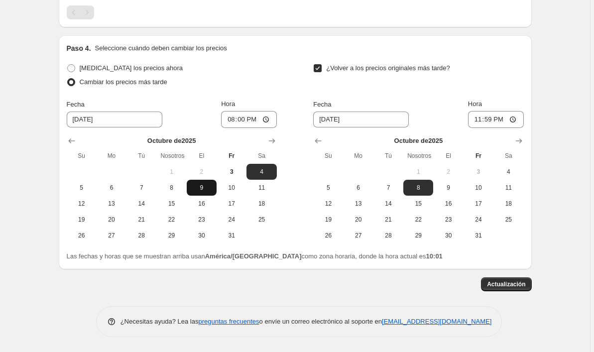
scroll to position [788, 0]
click at [509, 286] on span "Actualización" at bounding box center [506, 284] width 38 height 8
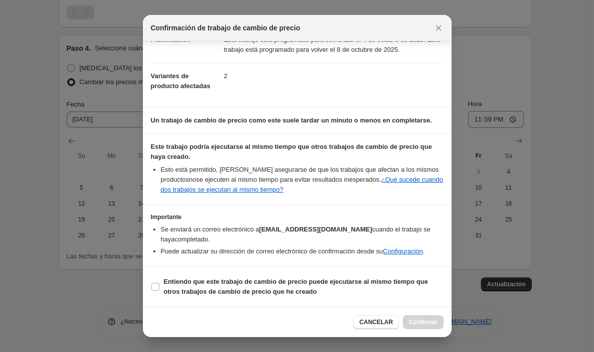
scroll to position [115, 0]
click at [157, 284] on input "Entiendo que este trabajo de cambio de precio puede ejecutarse al mismo tiempo …" at bounding box center [155, 287] width 8 height 8
checkbox input "true"
click at [423, 327] on button "Confirmar" at bounding box center [423, 322] width 40 height 14
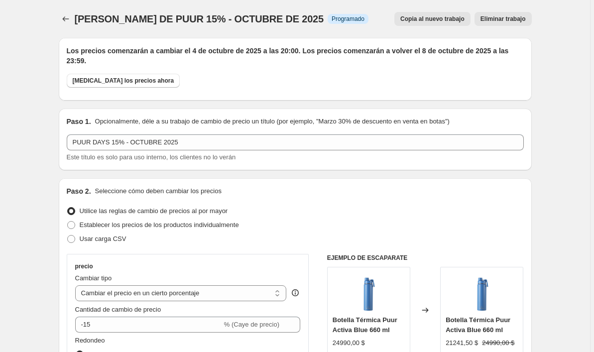
scroll to position [0, 0]
click at [72, 21] on button "Trabajos de cambio de precio" at bounding box center [66, 19] width 14 height 14
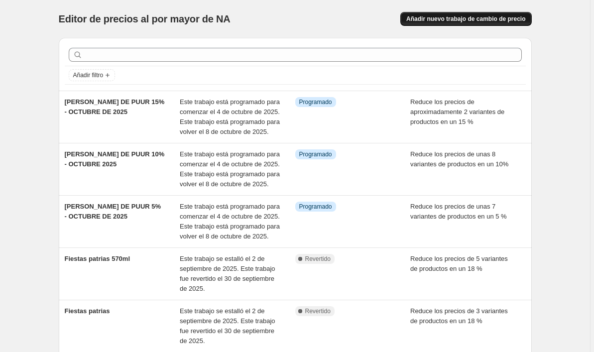
click at [484, 19] on span "Añadir nuevo trabajo de cambio de precio" at bounding box center [465, 19] width 119 height 8
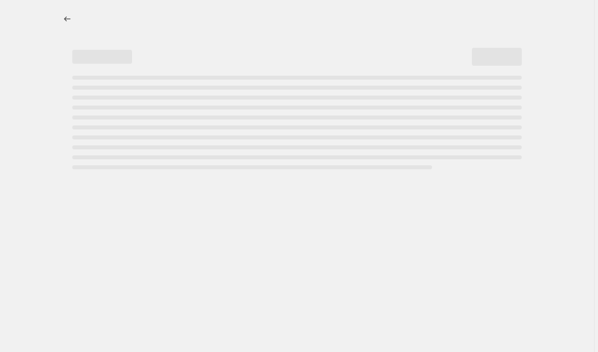
select select "percentage"
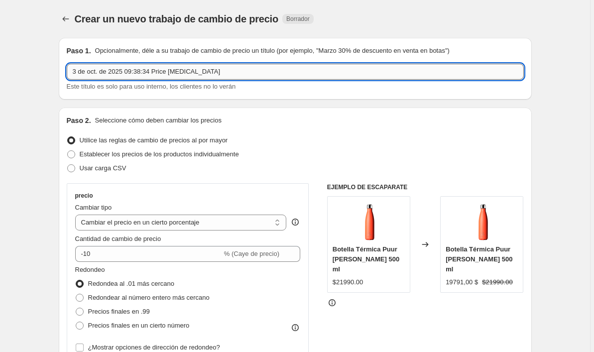
click at [218, 70] on input "3 de oct. de 2025 09:38:34 Price [MEDICAL_DATA]" at bounding box center [295, 72] width 457 height 16
paste input "PUUR DAYS 5% - OCTUBRE 2025"
click at [114, 72] on input "PUUR DAYS 5% - OCTUBRE 2025" at bounding box center [295, 72] width 457 height 16
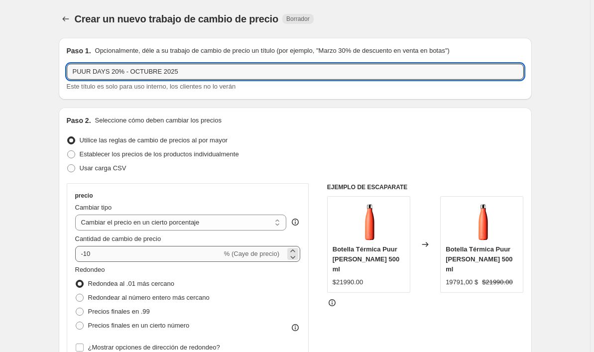
type input "PUUR DAYS 20% - OCTUBRE 2025"
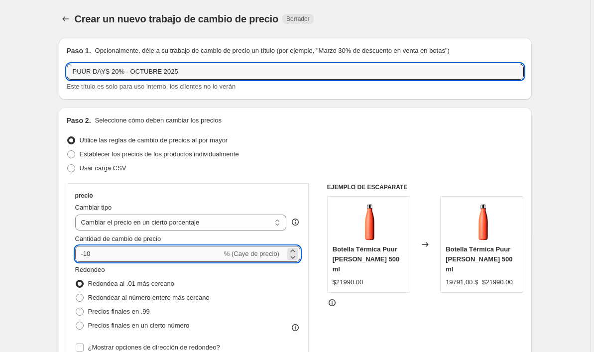
click at [99, 253] on input "-10" at bounding box center [148, 254] width 147 height 16
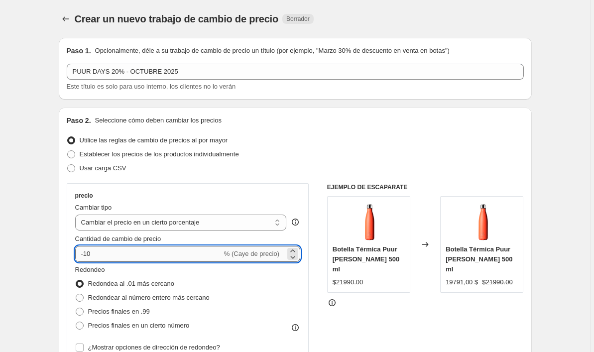
type input "-1"
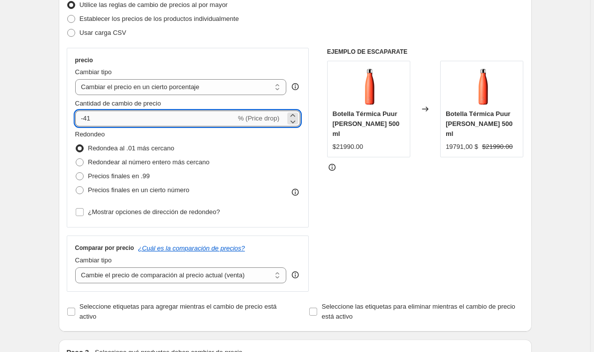
type input "-42"
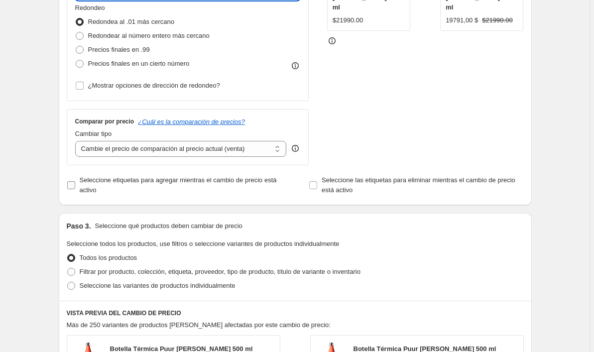
scroll to position [287, 0]
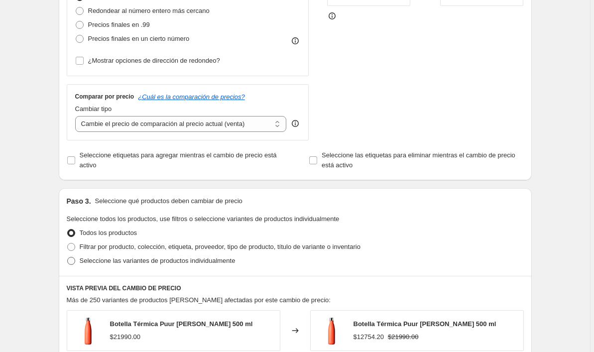
click at [74, 265] on span at bounding box center [71, 260] width 9 height 9
click at [68, 257] on input "Seleccione las variantes de productos individualmente" at bounding box center [67, 257] width 0 height 0
radio input "true"
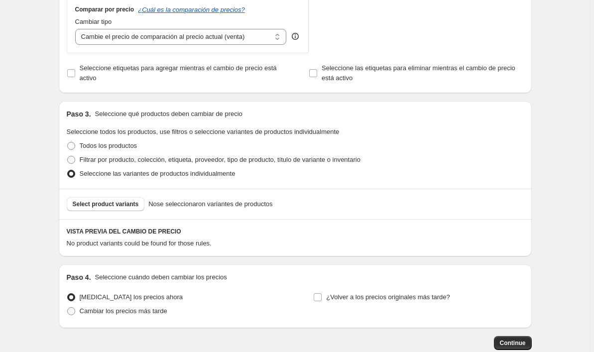
scroll to position [389, 0]
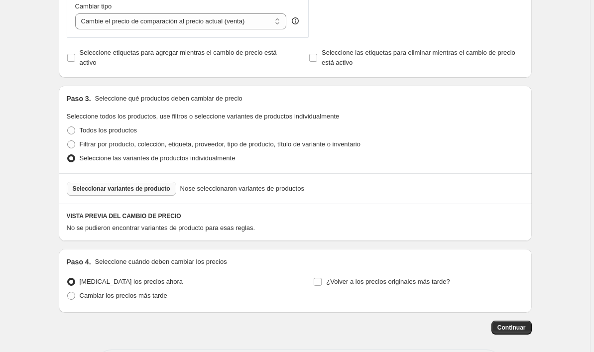
click at [128, 192] on span "Seleccionar variantes de producto" at bounding box center [122, 189] width 98 height 8
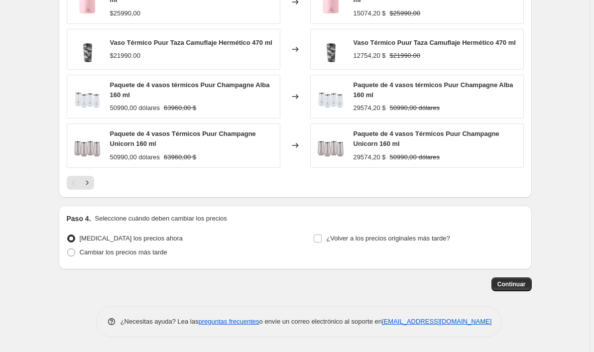
scroll to position [693, 0]
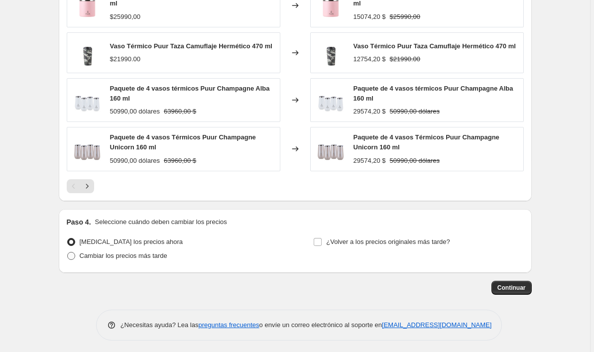
click at [142, 254] on span "Cambiar los precios más tarde" at bounding box center [124, 255] width 88 height 7
click at [68, 252] on input "Cambiar los precios más tarde" at bounding box center [67, 252] width 0 height 0
radio input "true"
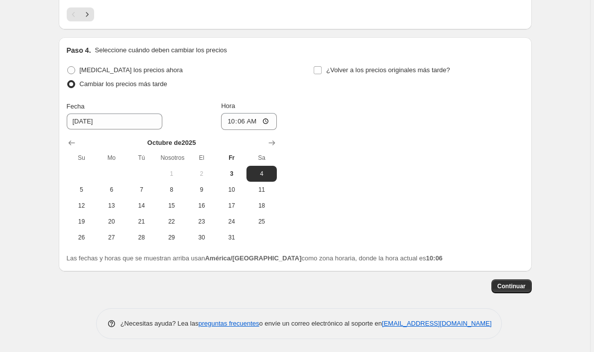
scroll to position [865, 0]
click at [255, 123] on input "10:06" at bounding box center [249, 122] width 56 height 17
click at [267, 122] on input "20:06" at bounding box center [249, 122] width 56 height 17
type input "20:00"
click at [319, 69] on input "¿Volver a los precios originales más tarde?" at bounding box center [318, 71] width 8 height 8
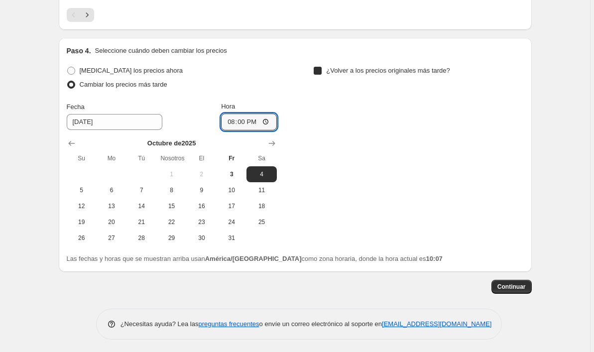
checkbox input "true"
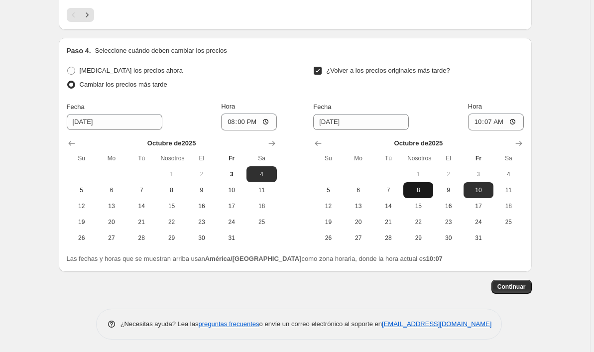
click at [415, 188] on span "8" at bounding box center [418, 190] width 22 height 8
type input "[DATE]"
click at [504, 120] on input "10:07" at bounding box center [496, 122] width 56 height 17
click at [515, 119] on input "23:07" at bounding box center [496, 122] width 56 height 17
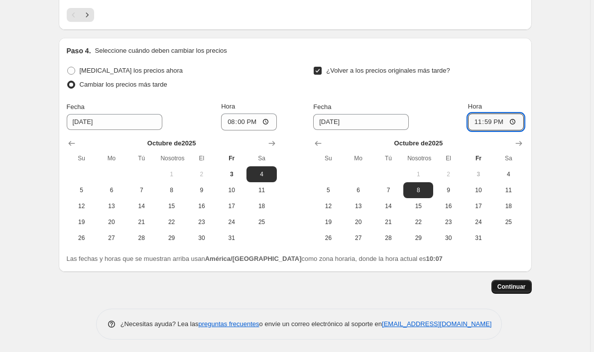
type input "23:59"
click at [517, 285] on span "Continuar" at bounding box center [512, 287] width 28 height 8
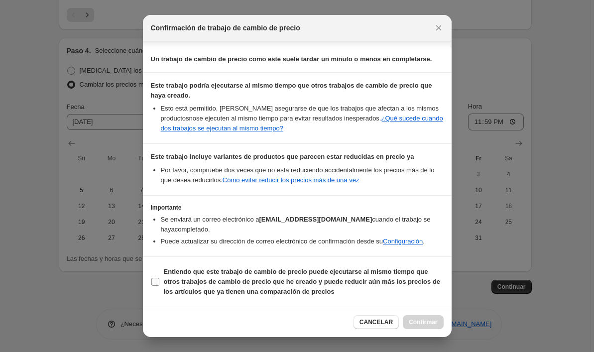
scroll to position [176, 0]
click at [155, 282] on input "Entiendo que este trabajo de cambio de precio puede ejecutarse al mismo tiempo …" at bounding box center [155, 282] width 8 height 8
checkbox input "true"
click at [429, 321] on span "Confirmar" at bounding box center [423, 322] width 28 height 8
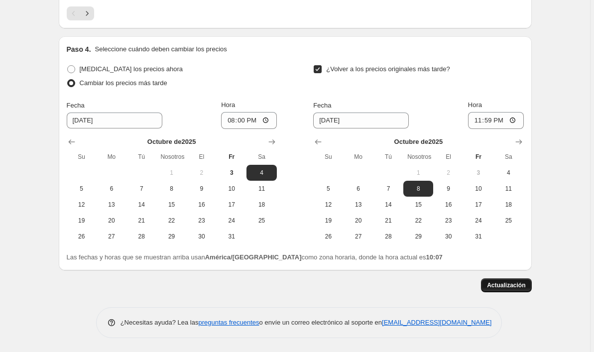
scroll to position [936, 0]
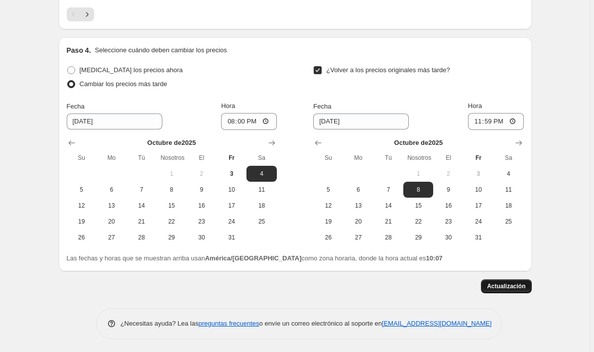
click at [504, 279] on button "Actualización" at bounding box center [506, 286] width 50 height 14
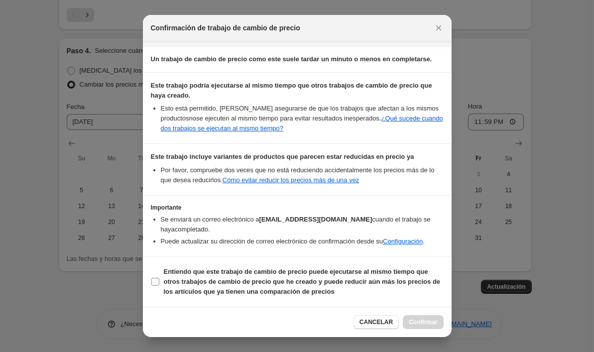
scroll to position [176, 0]
click at [151, 283] on span ":rqu:" at bounding box center [155, 281] width 9 height 9
click at [151, 283] on input "Entiendo que este trabajo de cambio de precio puede ejecutarse al mismo tiempo …" at bounding box center [155, 282] width 8 height 8
checkbox input "true"
click at [409, 320] on span "Confirmar" at bounding box center [423, 322] width 28 height 8
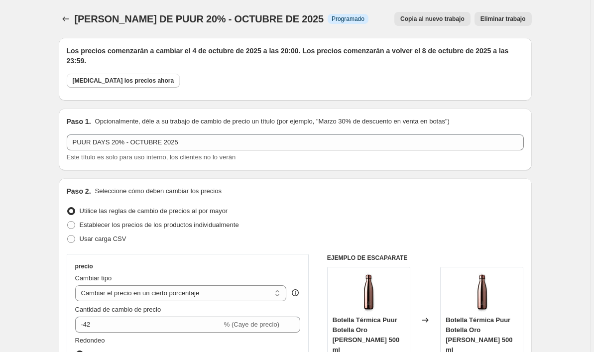
scroll to position [0, 0]
click at [62, 20] on icon "Trabajos de cambio de precio" at bounding box center [66, 19] width 10 height 10
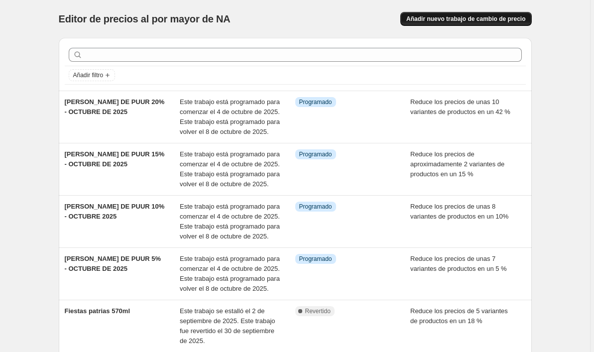
click at [440, 18] on span "Añadir nuevo trabajo de cambio de precio" at bounding box center [465, 19] width 119 height 8
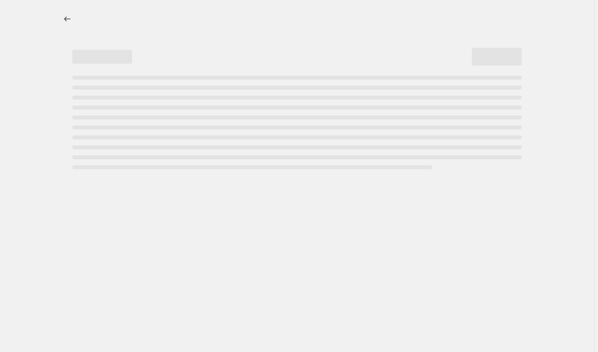
select select "percentage"
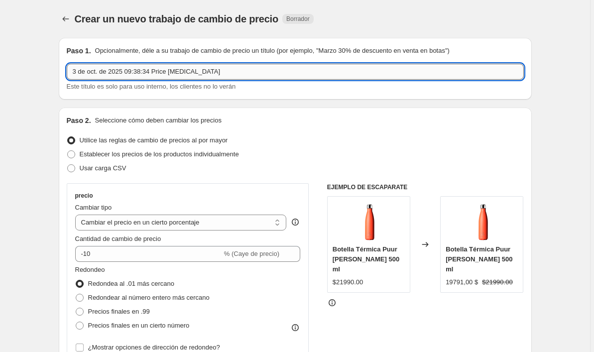
click at [228, 73] on input "3 de oct. de 2025 09:38:34 Price [MEDICAL_DATA]" at bounding box center [295, 72] width 457 height 16
paste input "PUUR DAYS 5% - OCTUBRE 2025"
click at [116, 75] on input "PUUR DAYS 5% - OCTUBRE 2025" at bounding box center [295, 72] width 457 height 16
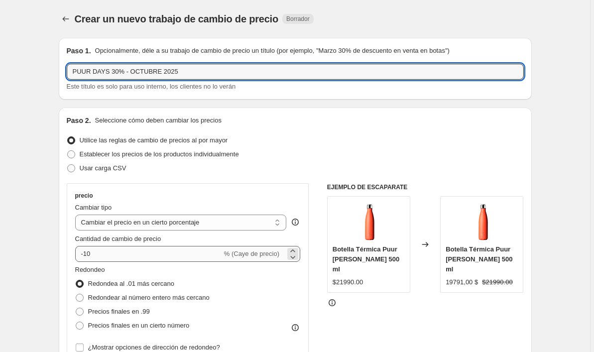
type input "PUUR DAYS 30% - OCTUBRE 2025"
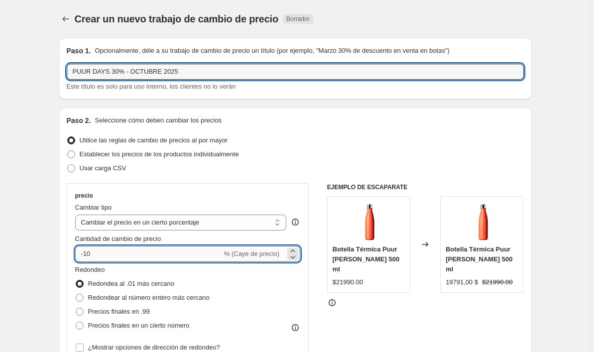
click at [100, 251] on input "-10" at bounding box center [148, 254] width 147 height 16
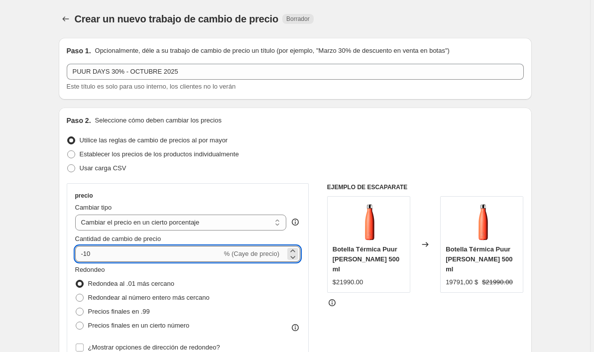
type input "-1"
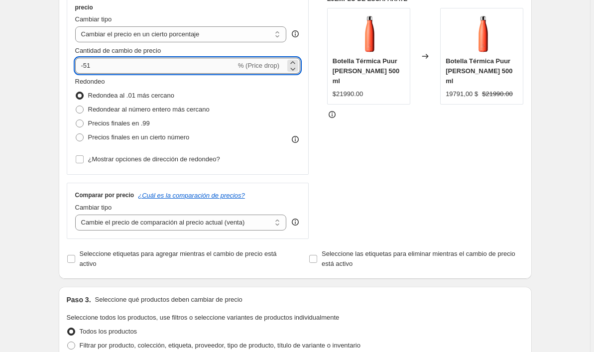
type input "-52"
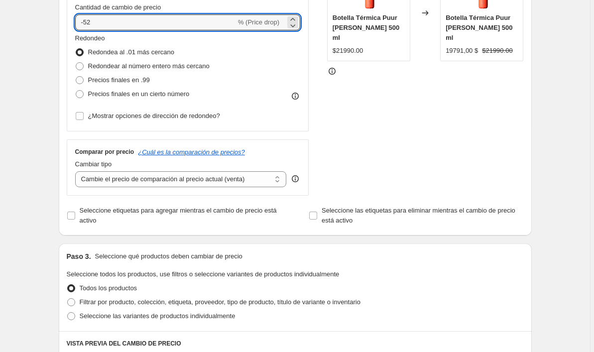
scroll to position [306, 0]
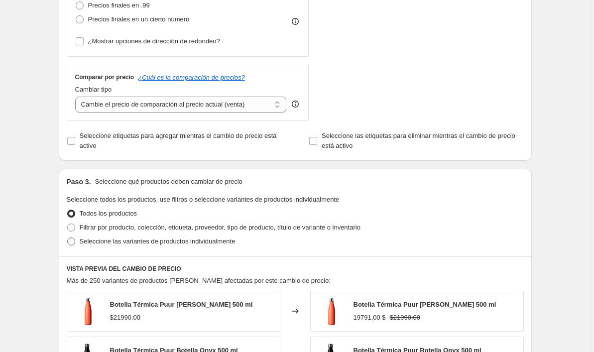
click at [73, 242] on span at bounding box center [71, 242] width 8 height 8
click at [68, 238] on input "Seleccione las variantes de productos individualmente" at bounding box center [67, 238] width 0 height 0
radio input "true"
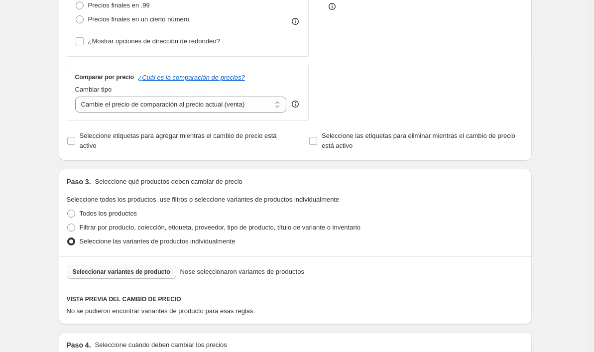
click at [147, 271] on span "Seleccionar variantes de producto" at bounding box center [122, 272] width 98 height 8
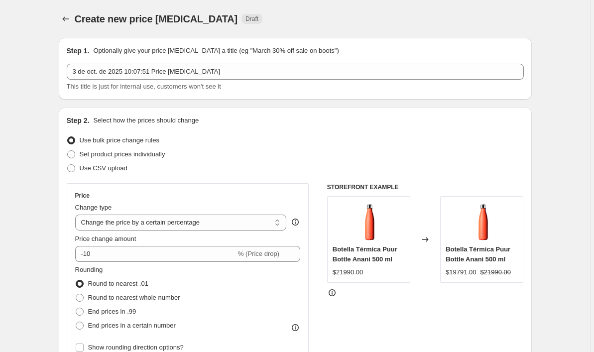
select select "percentage"
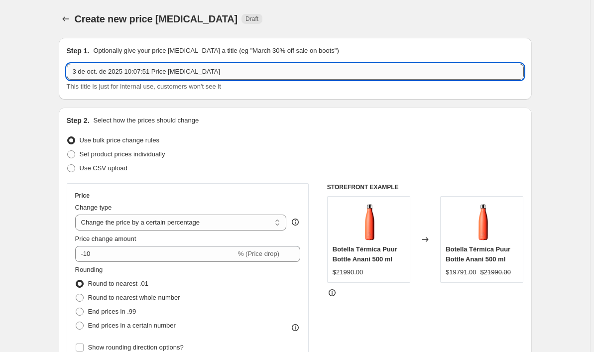
click at [191, 76] on input "3 de oct. de 2025 10:07:51 Price change job" at bounding box center [295, 72] width 457 height 16
paste input "PUUR DAYS 5% - OCTUBRE 2025"
click at [116, 74] on input "PUUR DAYS 5% - OCTUBRE 2025" at bounding box center [295, 72] width 457 height 16
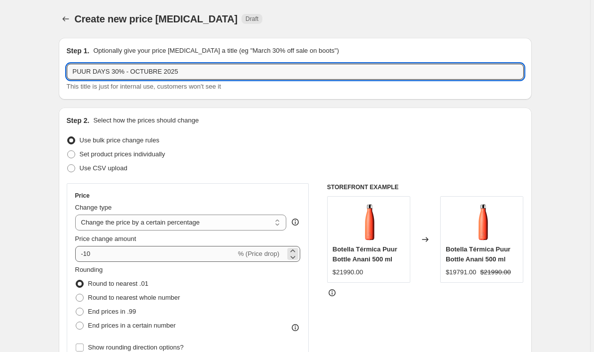
type input "PUUR DAYS 30% - OCTUBRE 2025"
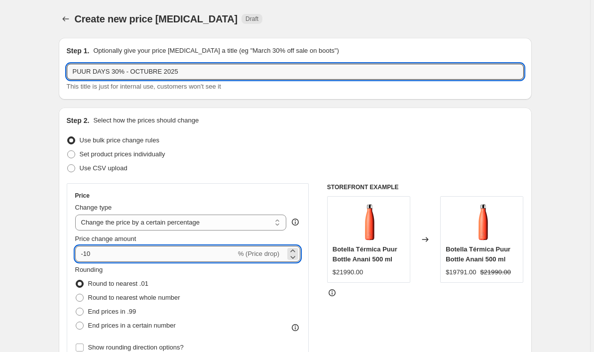
click at [98, 254] on input "-10" at bounding box center [155, 254] width 161 height 16
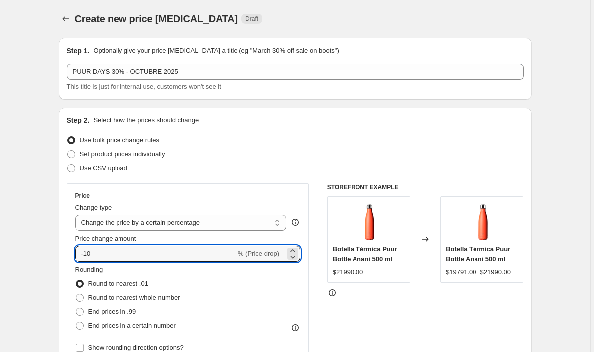
type input "-1"
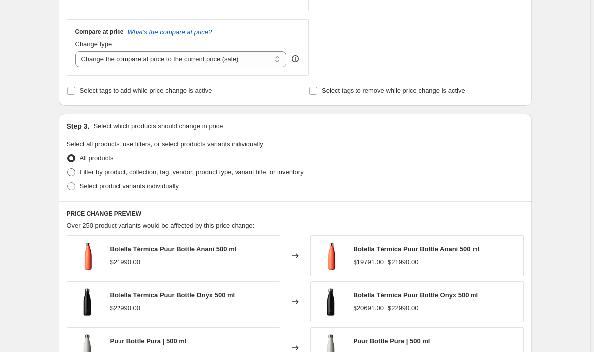
scroll to position [468, 0]
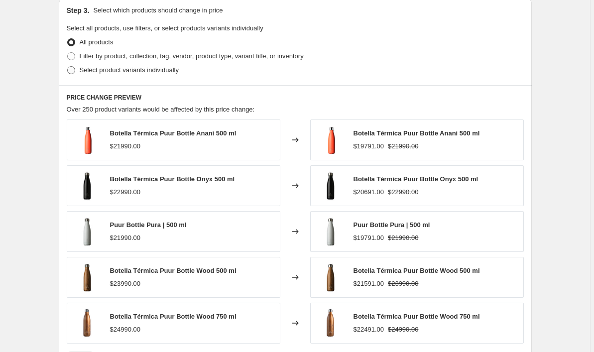
type input "-30"
click at [141, 71] on span "Select product variants individually" at bounding box center [129, 69] width 99 height 7
click at [68, 67] on input "Select product variants individually" at bounding box center [67, 66] width 0 height 0
radio input "true"
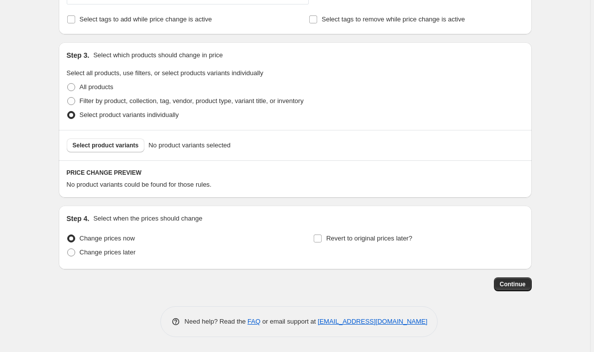
scroll to position [423, 0]
click at [109, 146] on span "Select product variants" at bounding box center [106, 145] width 66 height 8
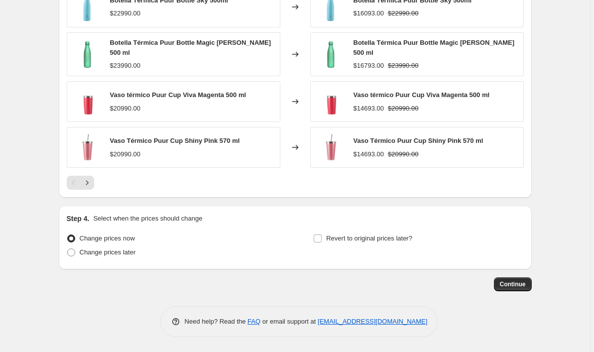
scroll to position [674, 0]
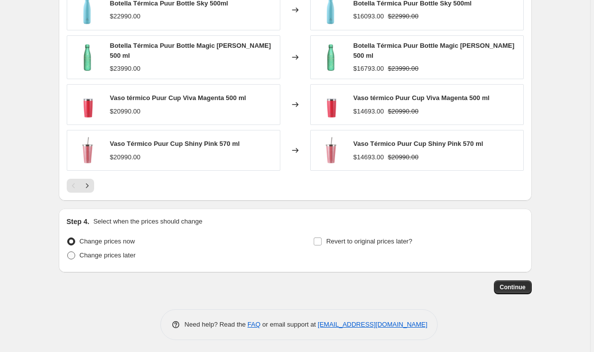
click at [132, 253] on span "Change prices later" at bounding box center [108, 254] width 56 height 7
click at [68, 252] on input "Change prices later" at bounding box center [67, 251] width 0 height 0
radio input "true"
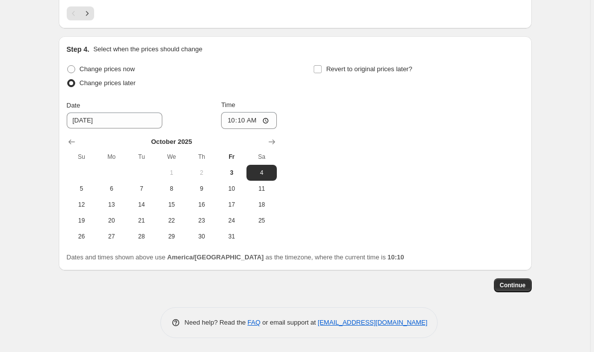
scroll to position [845, 0]
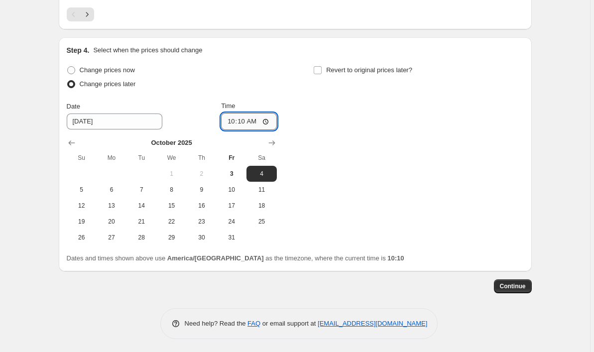
click at [257, 120] on input "10:10" at bounding box center [249, 121] width 56 height 17
type input "02:00"
click at [321, 68] on input "Revert to original prices later?" at bounding box center [318, 70] width 8 height 8
checkbox input "true"
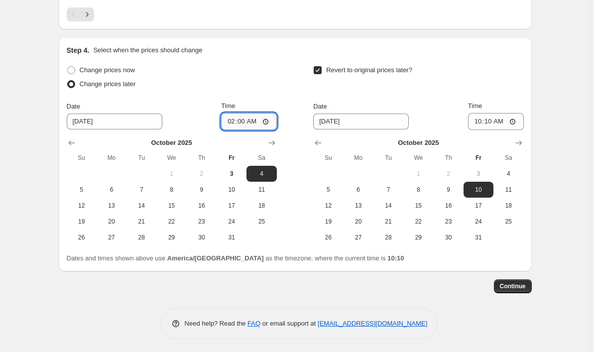
click at [251, 121] on input "02:00" at bounding box center [249, 121] width 56 height 17
type input "20:00"
click at [505, 283] on span "Continue" at bounding box center [513, 286] width 26 height 8
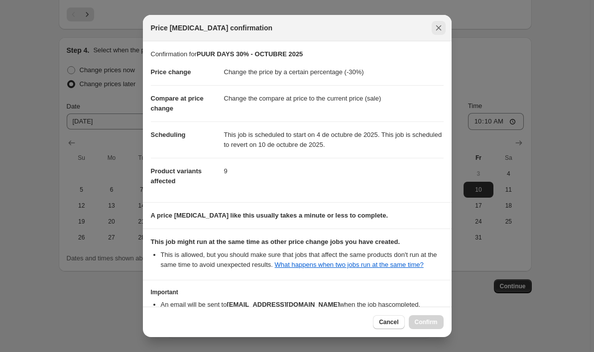
click at [440, 29] on icon "Close" at bounding box center [438, 27] width 5 height 5
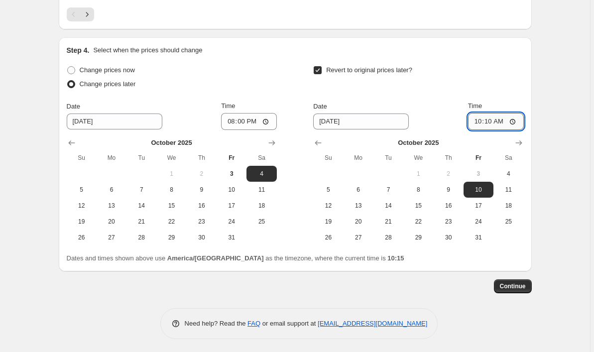
click at [503, 121] on input "10:10" at bounding box center [496, 121] width 56 height 17
click at [514, 122] on input "23:10" at bounding box center [496, 121] width 56 height 17
type input "23:59"
click at [420, 186] on span "8" at bounding box center [418, 190] width 22 height 8
type input "[DATE]"
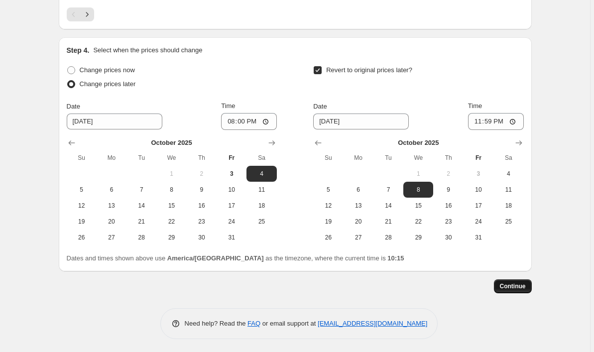
click at [514, 282] on span "Continue" at bounding box center [513, 286] width 26 height 8
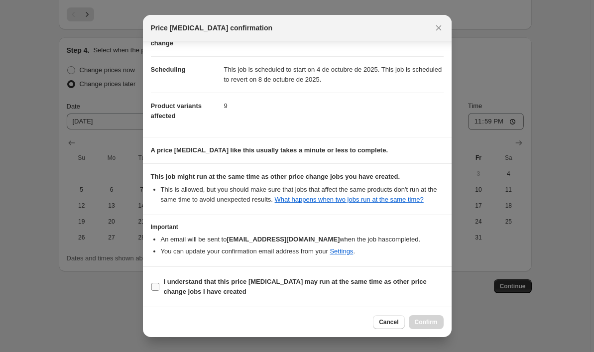
scroll to position [75, 0]
click at [154, 286] on input "I understand that this price [MEDICAL_DATA] may run at the same time as other p…" at bounding box center [155, 287] width 8 height 8
checkbox input "true"
click at [422, 318] on button "Confirm" at bounding box center [426, 322] width 35 height 14
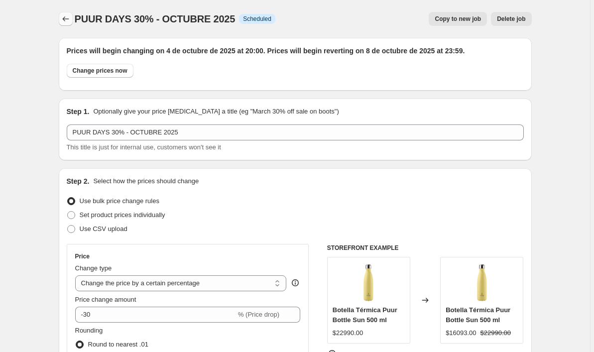
click at [67, 16] on icon "Price change jobs" at bounding box center [66, 19] width 10 height 10
